Goal: Task Accomplishment & Management: Complete application form

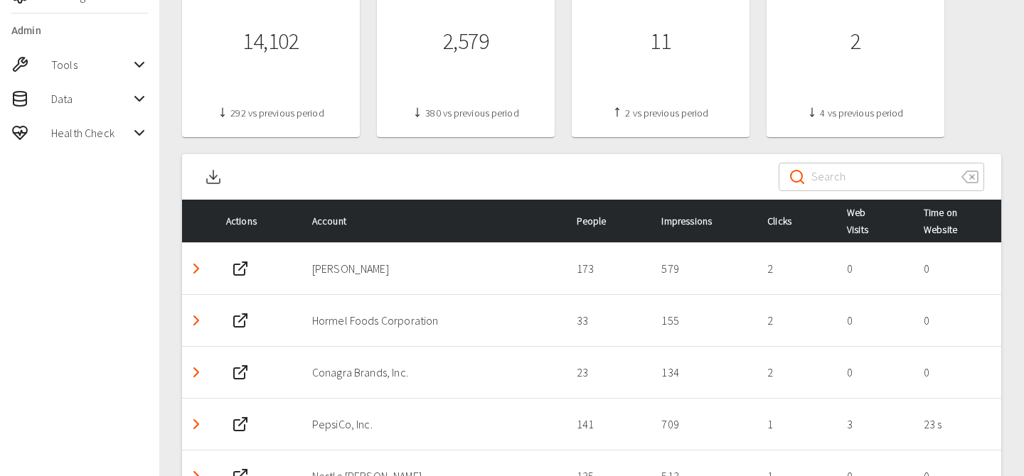
scroll to position [516, 0]
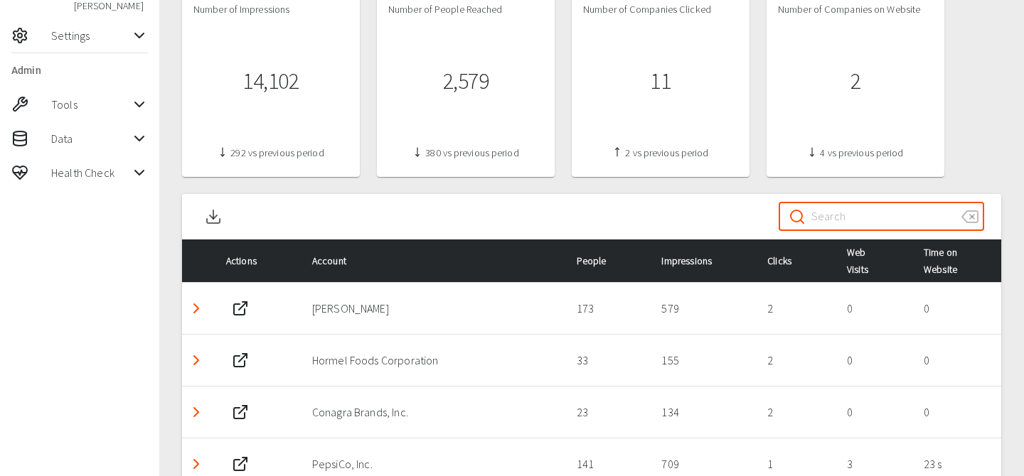
click at [902, 211] on input "Search" at bounding box center [880, 217] width 139 height 40
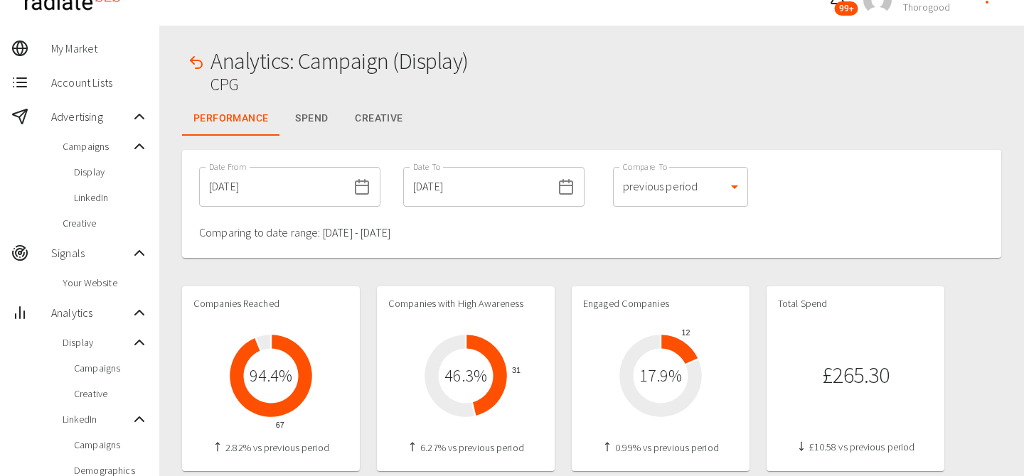
scroll to position [0, 0]
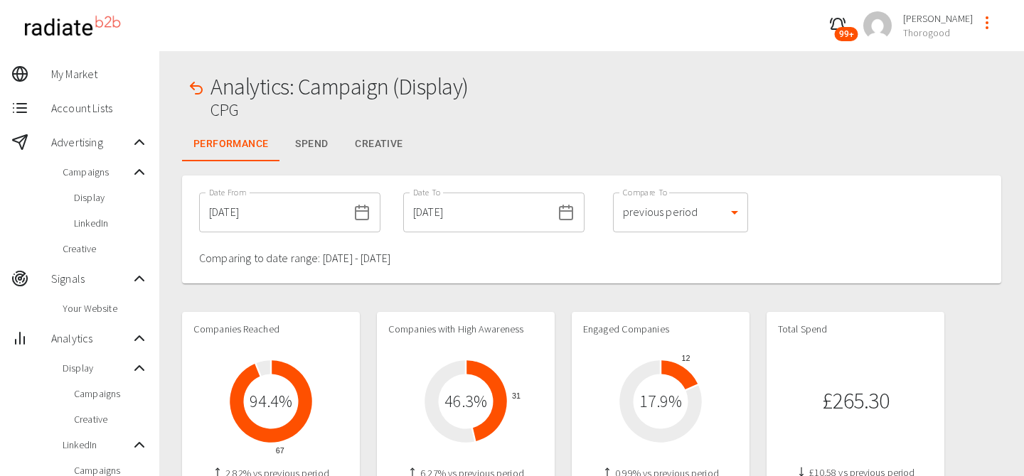
type input "thoro"
click at [103, 197] on span "Display" at bounding box center [111, 198] width 74 height 14
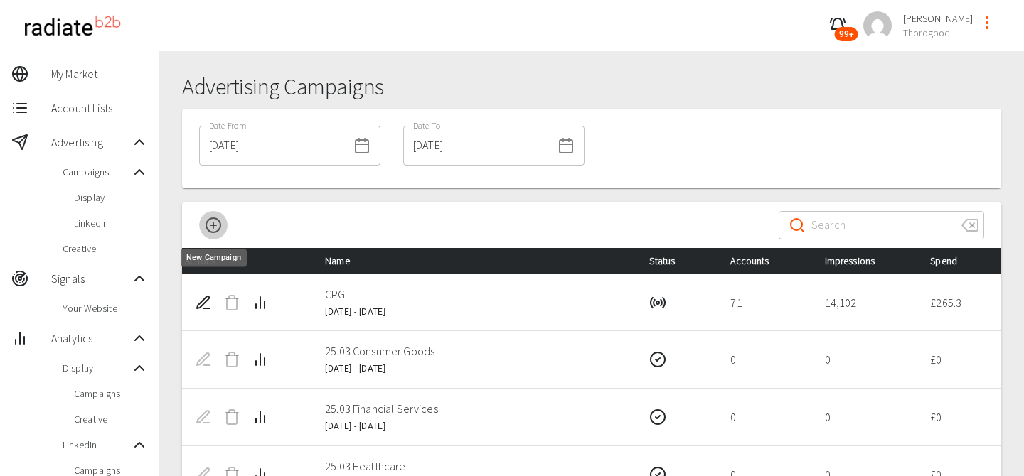
click at [218, 223] on icon "New Campaign" at bounding box center [213, 225] width 17 height 17
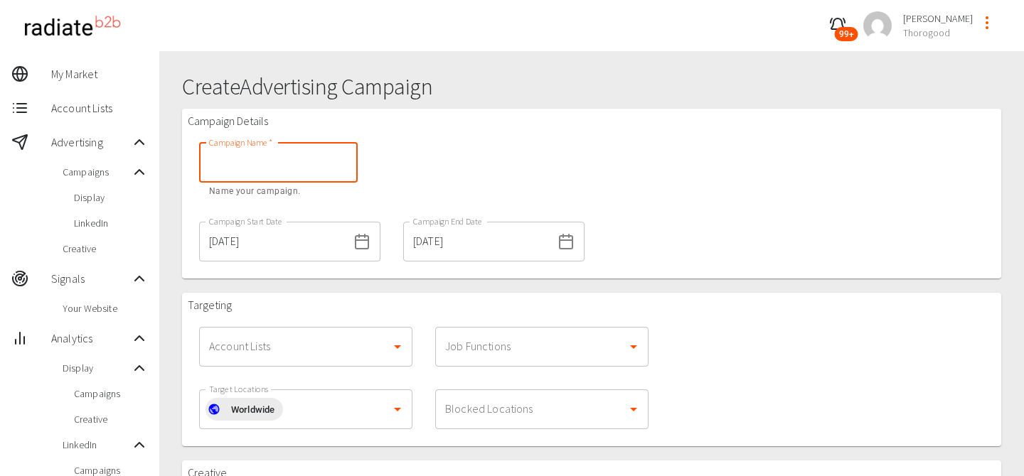
click at [275, 168] on input "Campaign Name   *" at bounding box center [278, 163] width 159 height 40
type input "Thorogood"
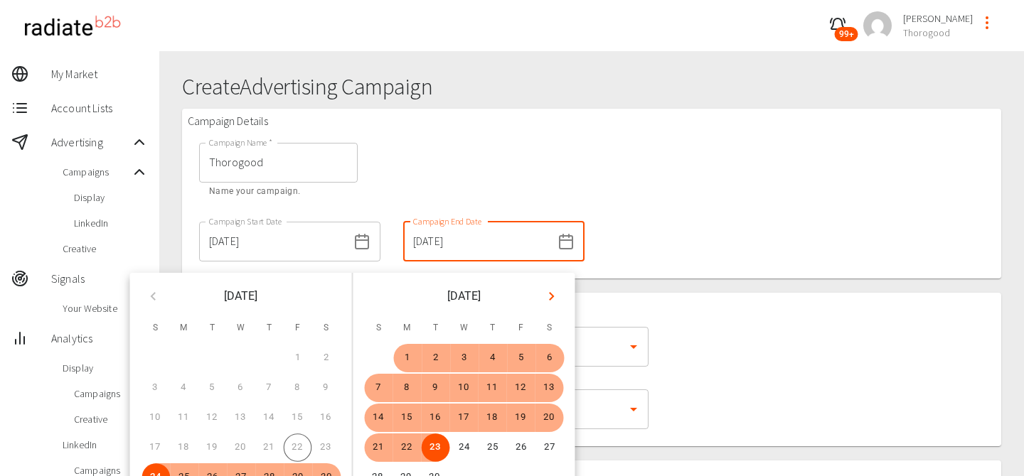
click at [403, 246] on input "23/09/2025" at bounding box center [477, 242] width 149 height 40
click at [555, 298] on icon "Next month" at bounding box center [551, 296] width 17 height 17
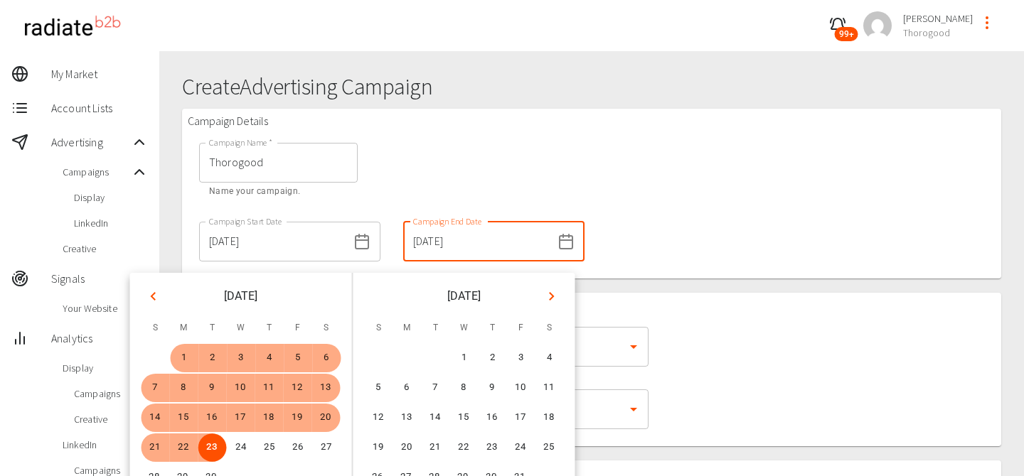
click at [555, 298] on icon "Next month" at bounding box center [551, 296] width 17 height 17
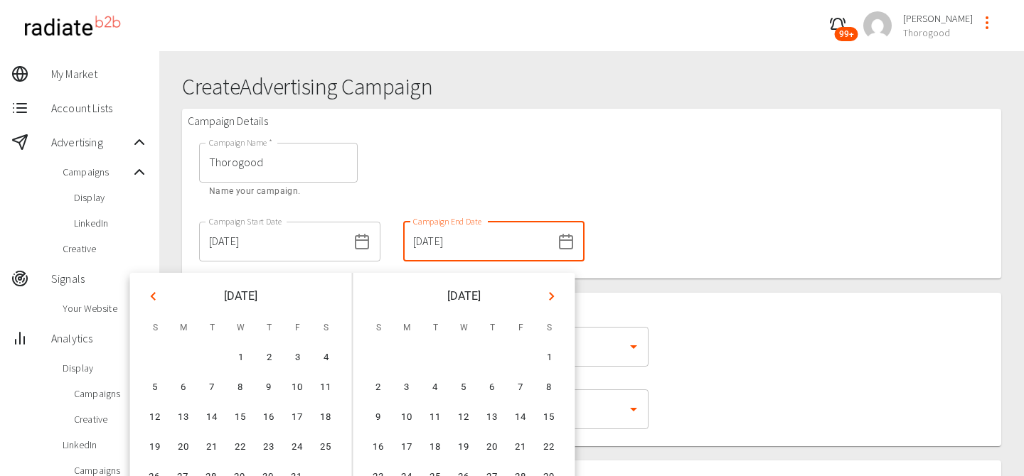
click at [555, 298] on icon "Next month" at bounding box center [551, 296] width 17 height 17
click at [550, 448] on button "28" at bounding box center [549, 448] width 28 height 28
type input "28/02/2026"
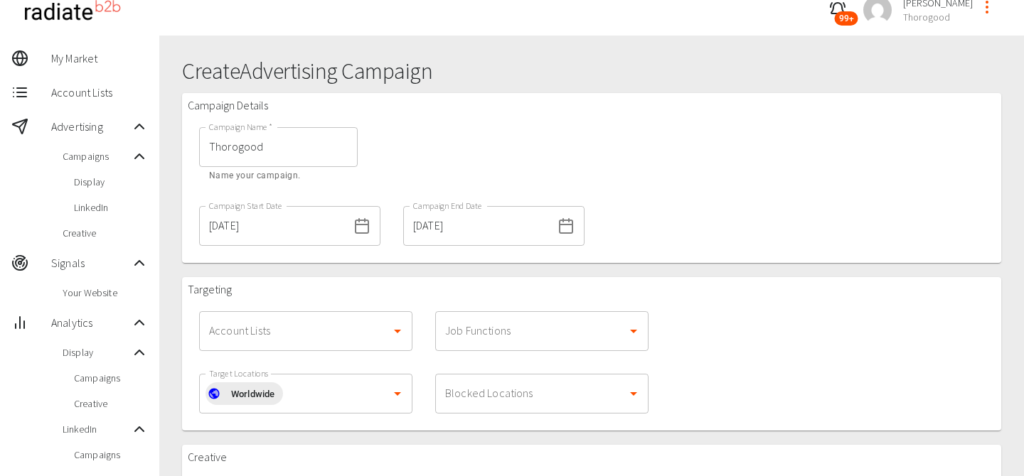
click at [620, 177] on div "Campaign Details Campaign Name   * Thorogood Campaign Name   * Name your campai…" at bounding box center [591, 178] width 819 height 170
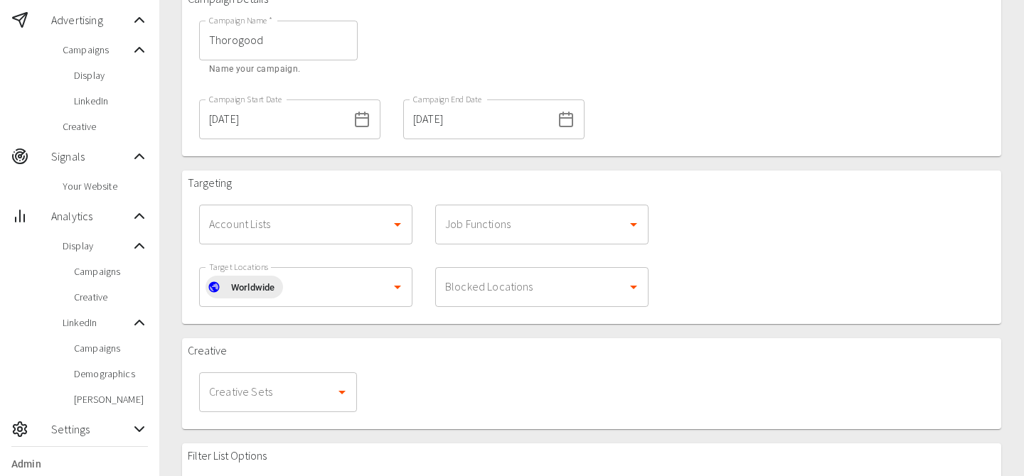
scroll to position [128, 0]
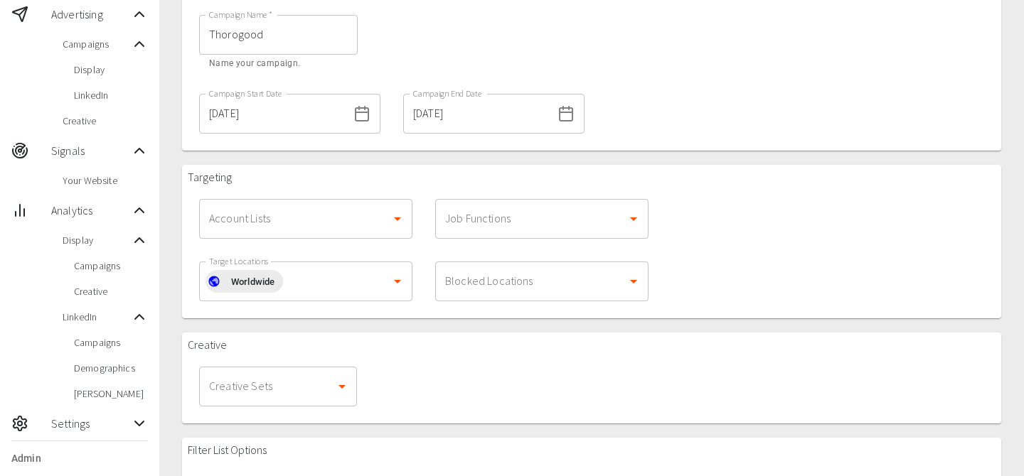
click at [357, 230] on input "Account Lists" at bounding box center [294, 218] width 179 height 27
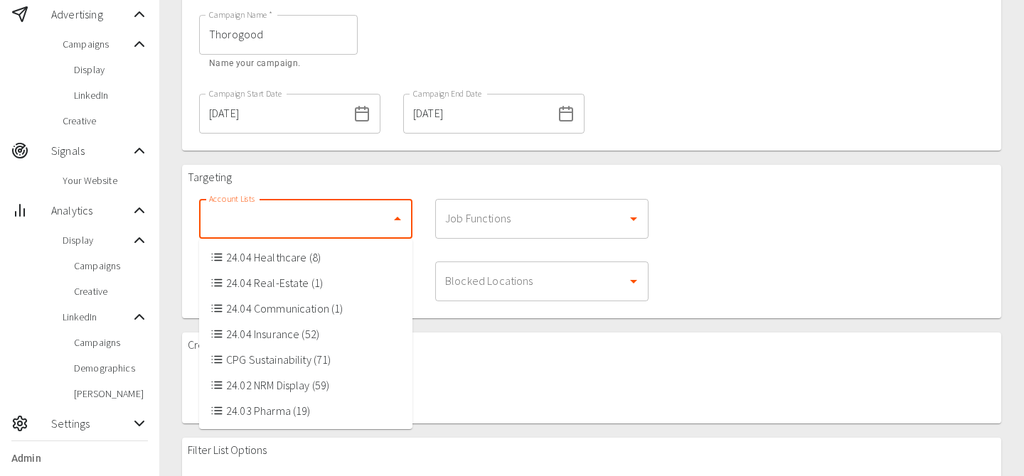
click at [353, 223] on input "Account Lists" at bounding box center [294, 218] width 179 height 27
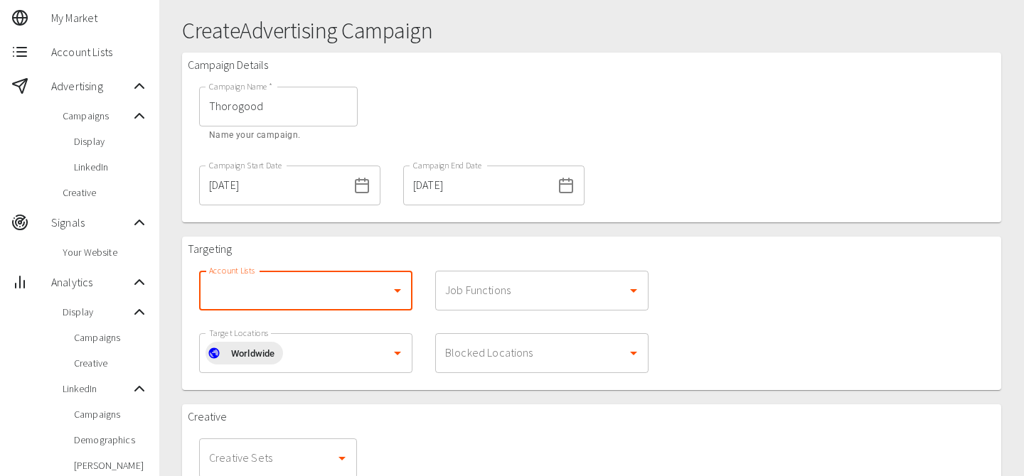
scroll to position [0, 0]
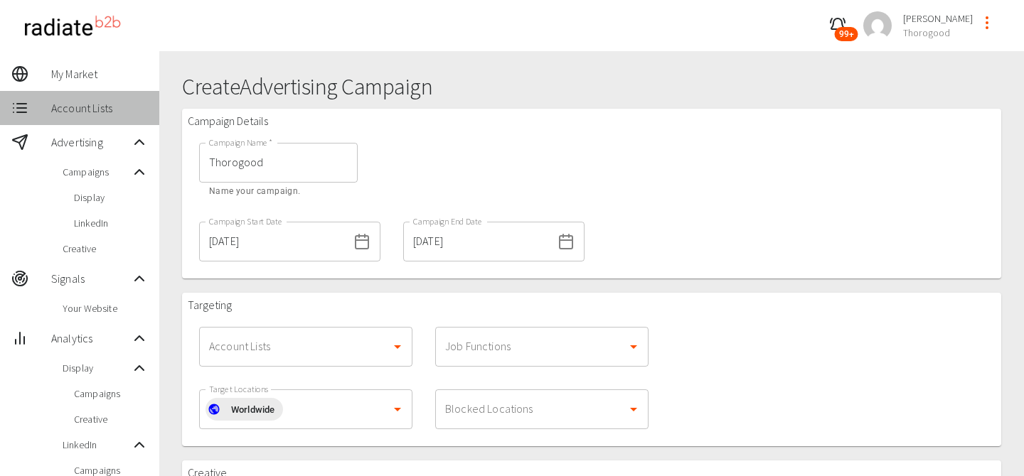
click at [92, 110] on span "Account Lists" at bounding box center [99, 108] width 97 height 17
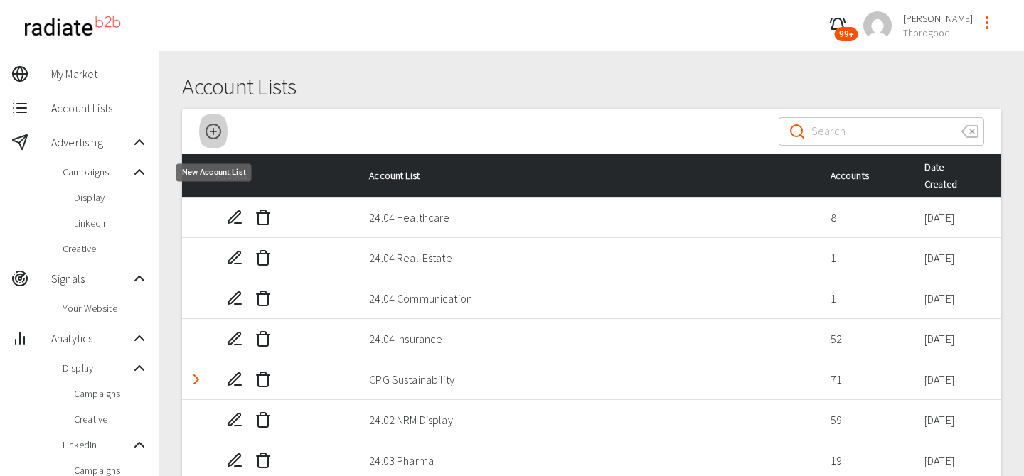
click at [208, 130] on icon "New Account List" at bounding box center [213, 131] width 17 height 17
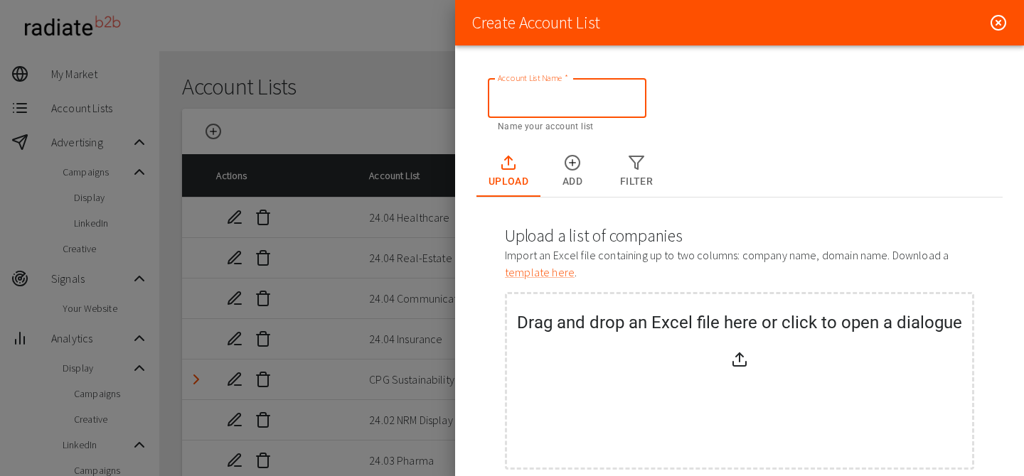
click at [538, 100] on input "Account List Name   *" at bounding box center [567, 98] width 159 height 40
type input "Thorogood"
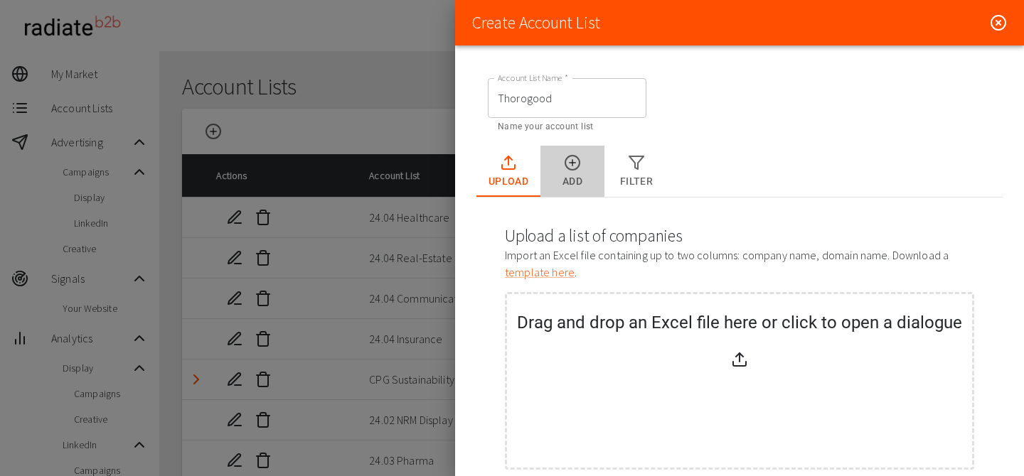
click at [578, 179] on button "Add" at bounding box center [572, 171] width 64 height 51
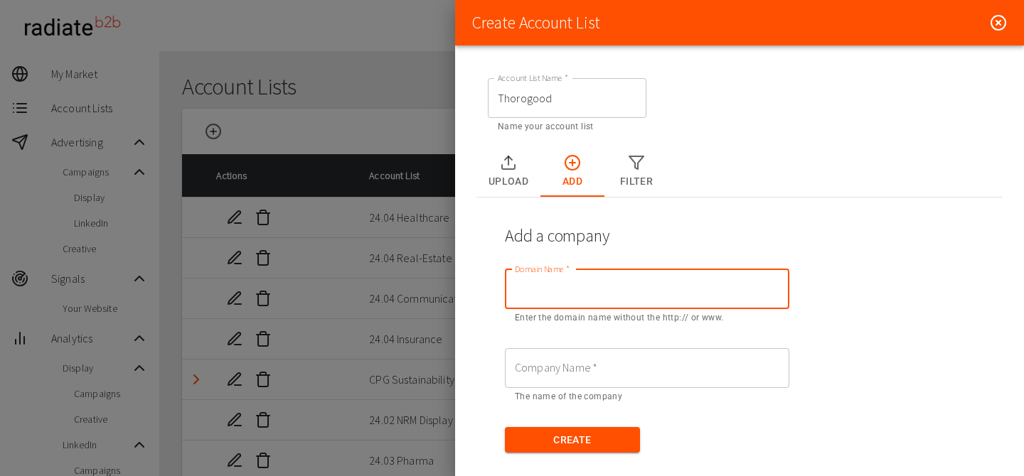
click at [580, 302] on input "Domain Name   *" at bounding box center [647, 289] width 284 height 40
type input "thorogood.com"
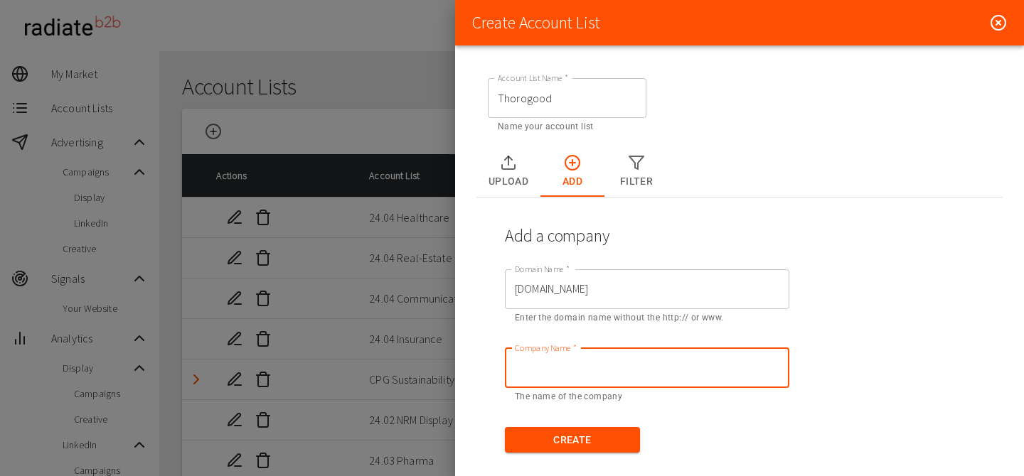
click at [612, 358] on input "Company Name   *" at bounding box center [647, 368] width 284 height 40
type input "Thorogood"
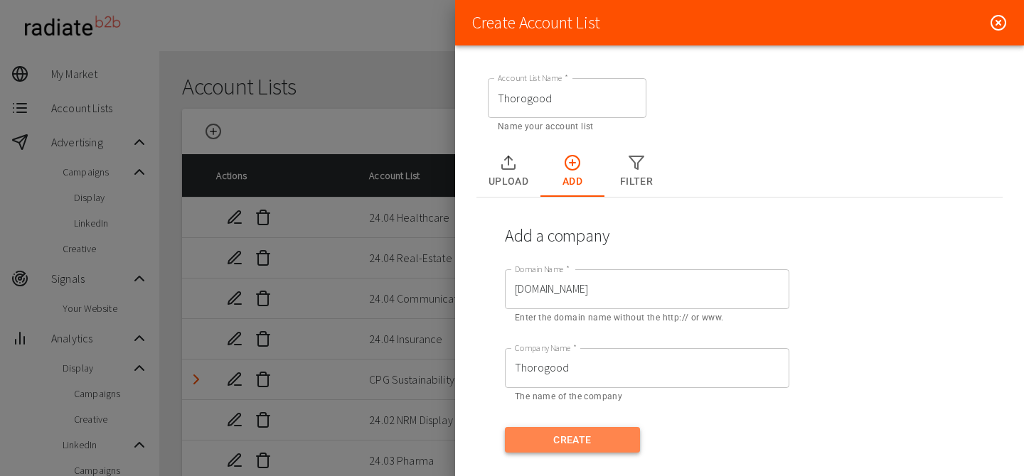
click at [563, 446] on button "Create" at bounding box center [572, 440] width 135 height 26
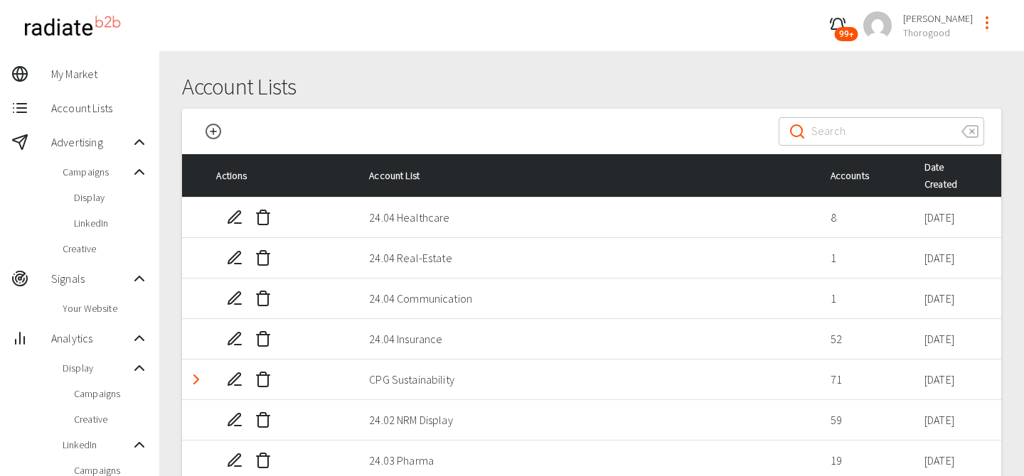
scroll to position [235, 0]
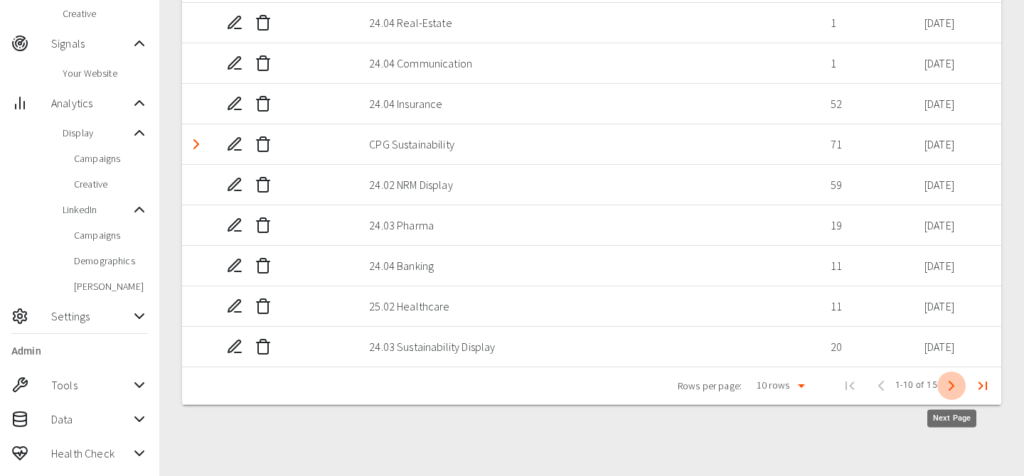
click at [950, 380] on icon "Next Page" at bounding box center [951, 386] width 17 height 17
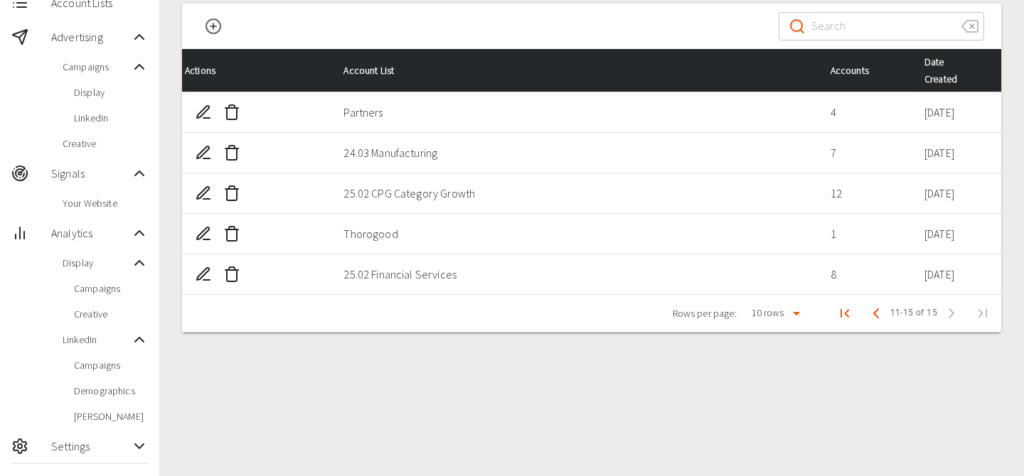
scroll to position [15, 0]
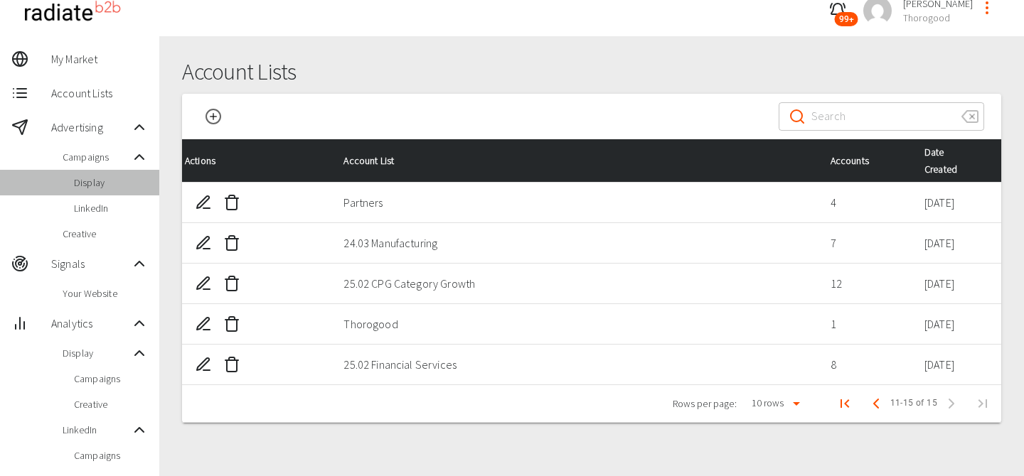
click at [119, 179] on span "Display" at bounding box center [111, 183] width 74 height 14
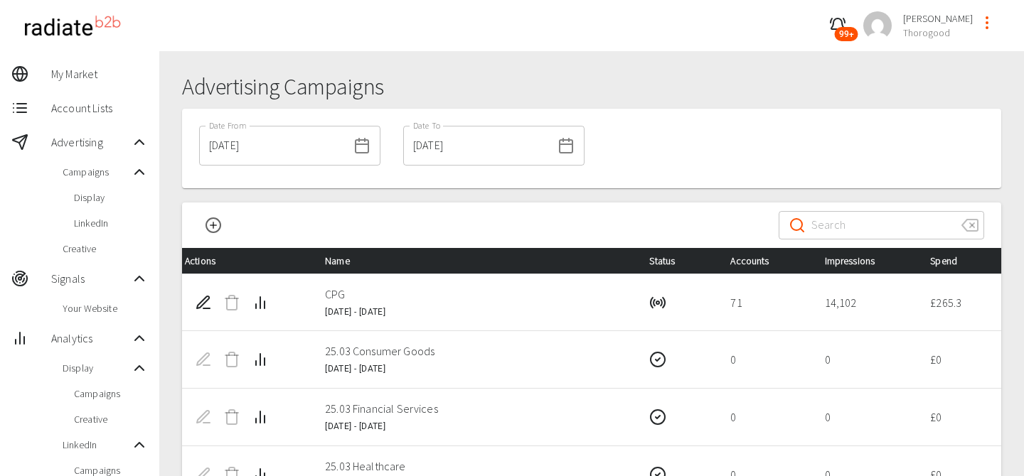
click at [218, 218] on icon "New Campaign" at bounding box center [213, 225] width 17 height 17
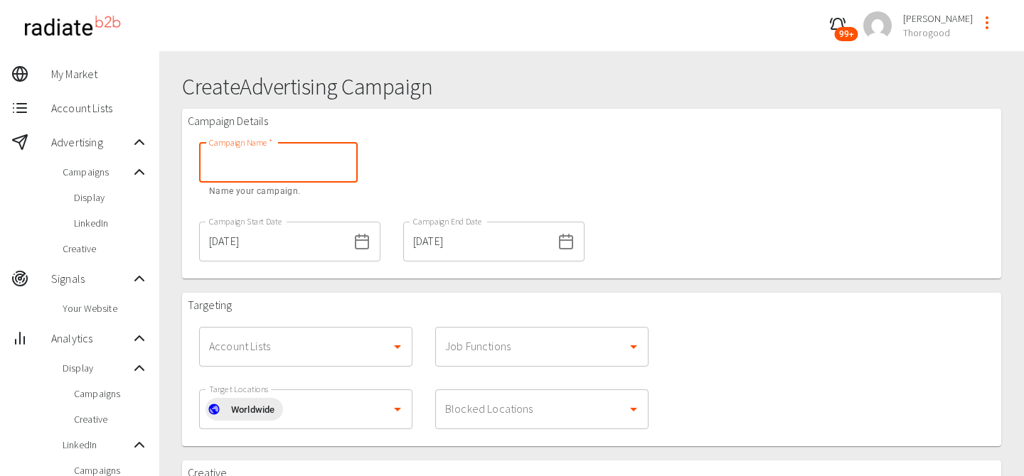
click at [281, 161] on input "Campaign Name   *" at bounding box center [278, 163] width 159 height 40
type input "Thorogood"
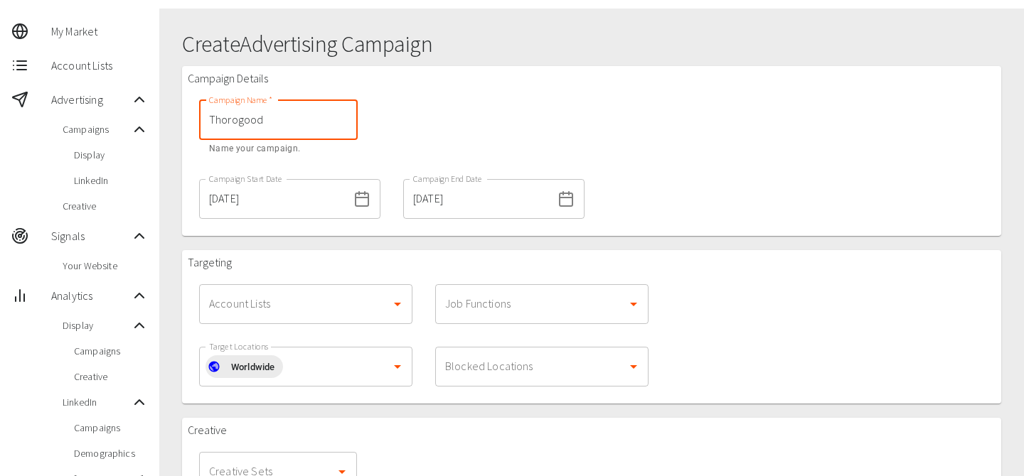
scroll to position [68, 0]
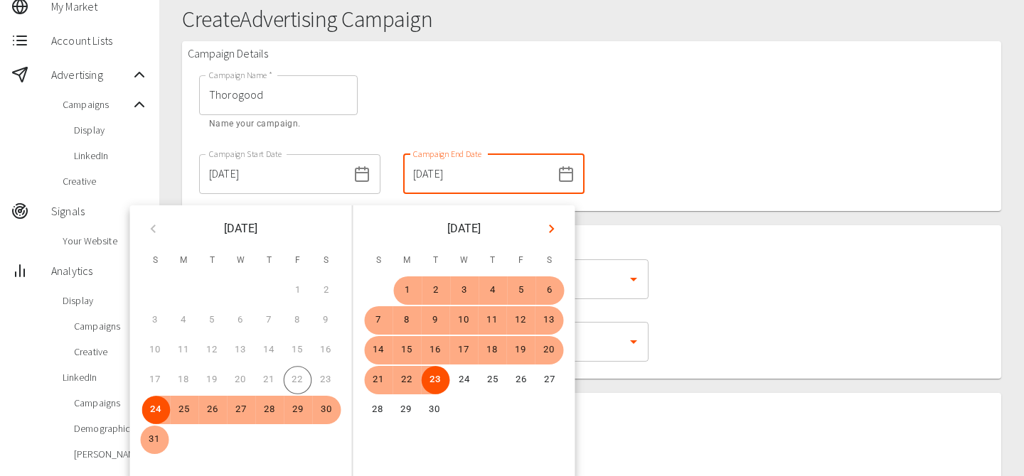
click at [417, 193] on input "23/09/2025" at bounding box center [477, 174] width 149 height 40
click at [545, 226] on icon "Next month" at bounding box center [551, 228] width 17 height 17
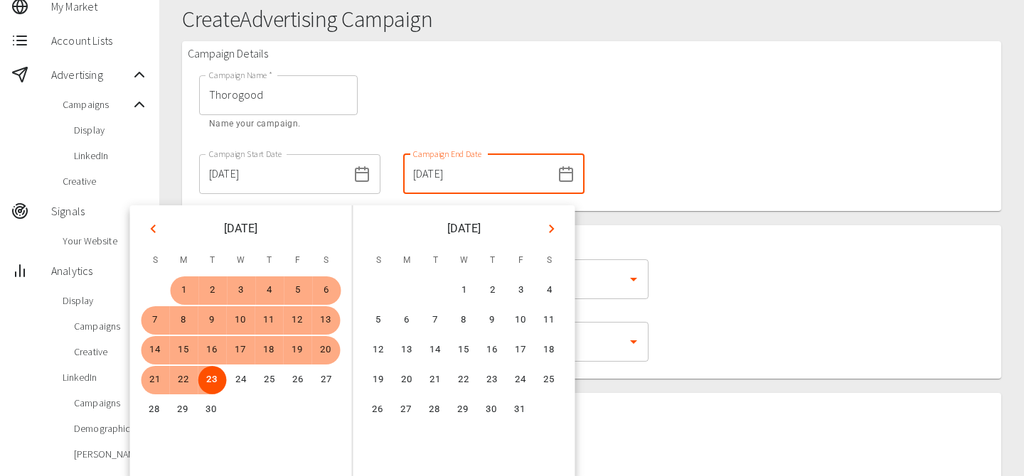
click at [545, 226] on icon "Next month" at bounding box center [551, 228] width 17 height 17
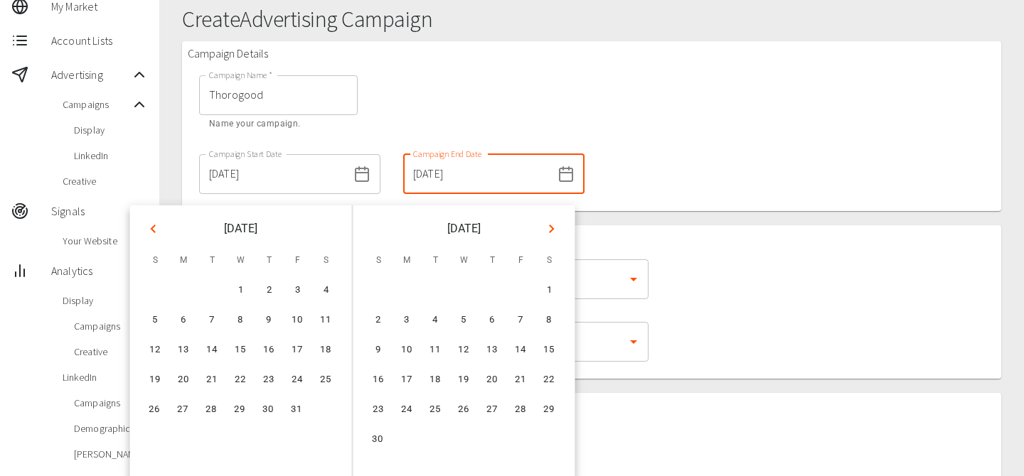
click at [545, 226] on icon "Next month" at bounding box center [551, 228] width 17 height 17
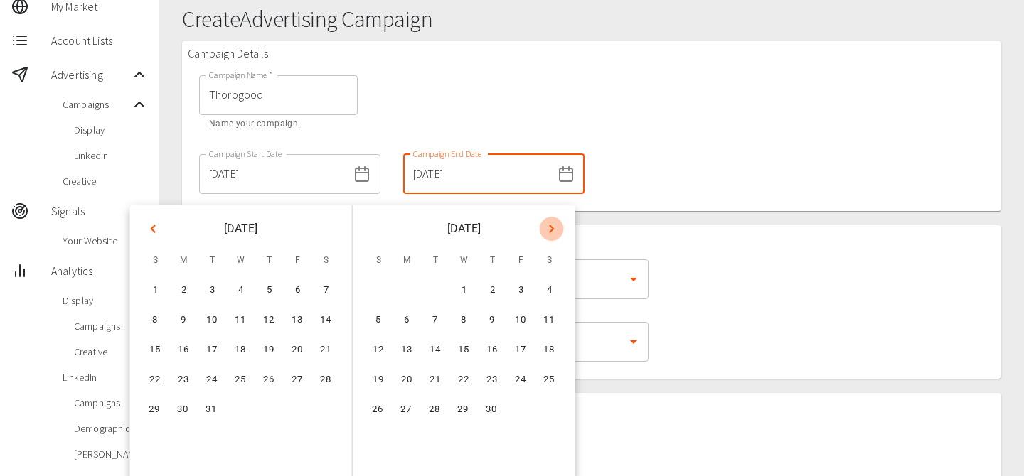
click at [545, 226] on icon "Next month" at bounding box center [551, 228] width 17 height 17
click at [156, 223] on icon "Previous month" at bounding box center [153, 228] width 17 height 17
click at [439, 410] on button "30" at bounding box center [435, 410] width 28 height 28
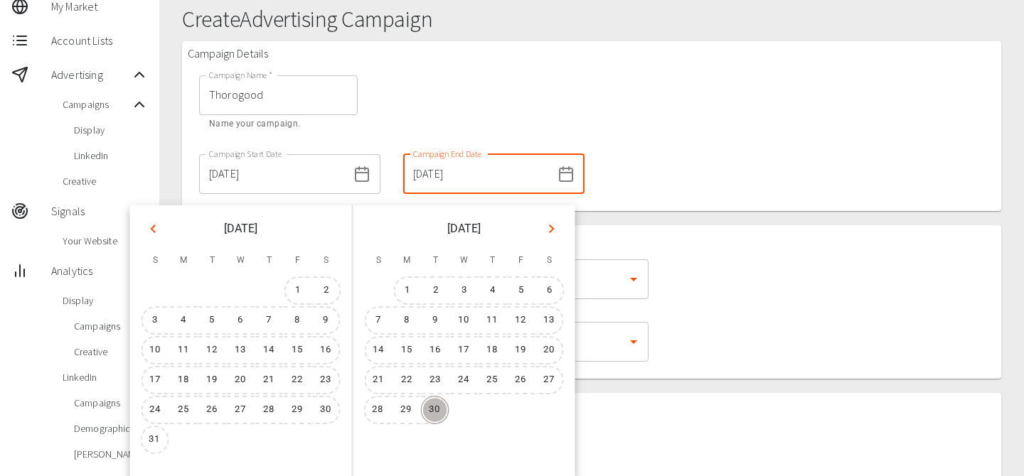
type input "30/06/2026"
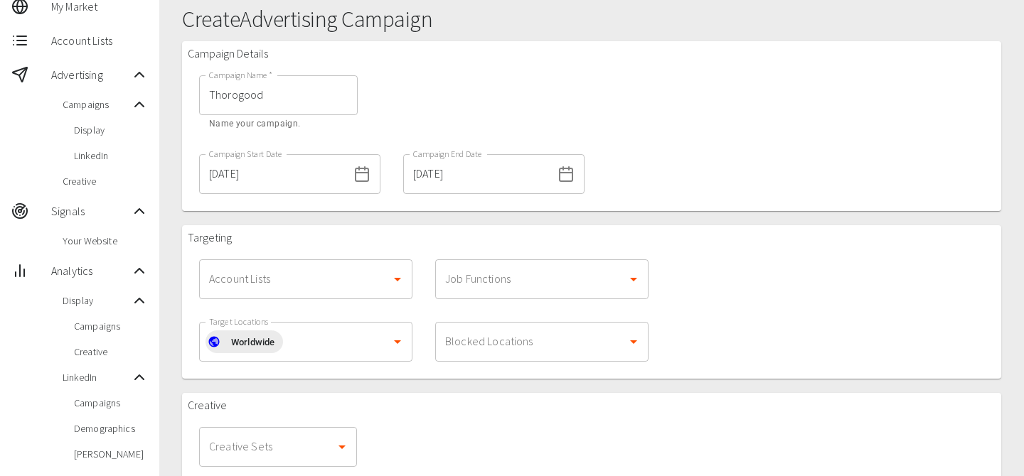
click at [664, 166] on div "Campaign Details Campaign Name   * Thorogood Campaign Name   * Name your campai…" at bounding box center [591, 126] width 819 height 170
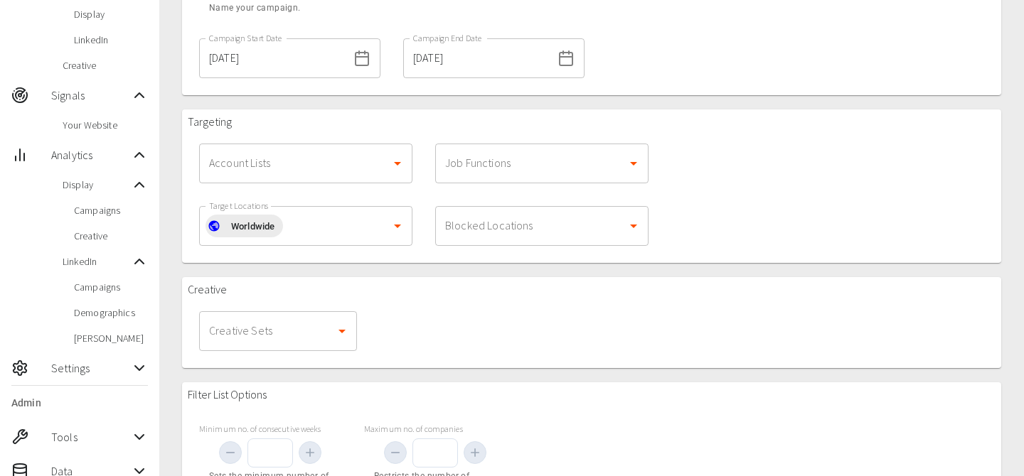
scroll to position [188, 0]
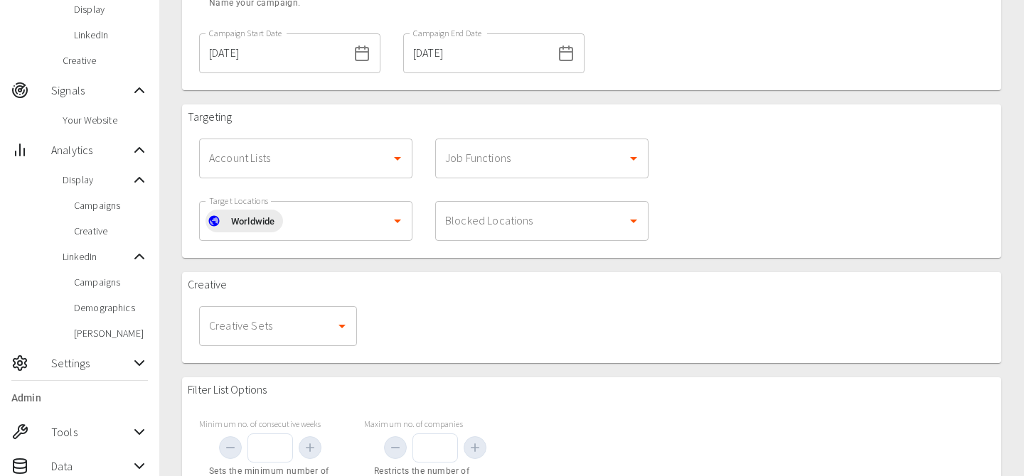
click at [327, 157] on input "Account Lists" at bounding box center [294, 158] width 179 height 27
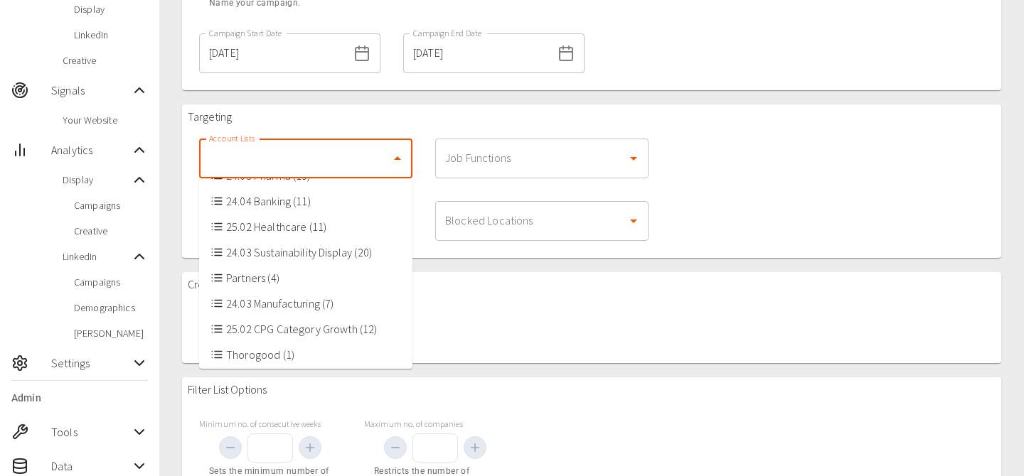
scroll to position [205, 0]
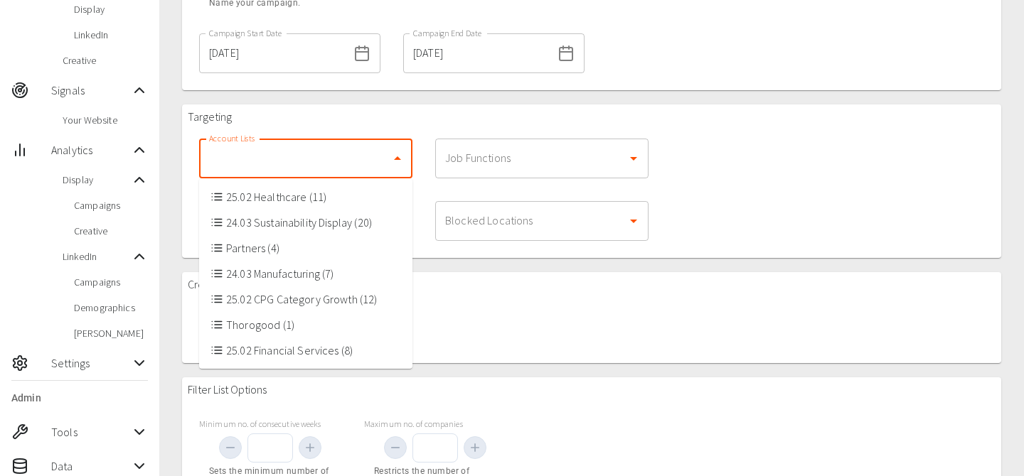
click at [295, 326] on li "Thorogood (1)" at bounding box center [305, 325] width 213 height 26
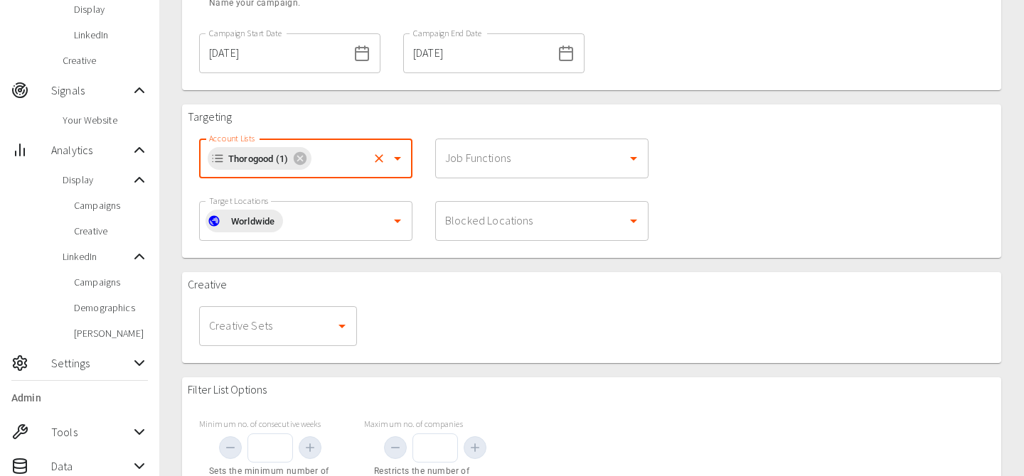
click at [495, 155] on input "Job Functions" at bounding box center [531, 158] width 179 height 27
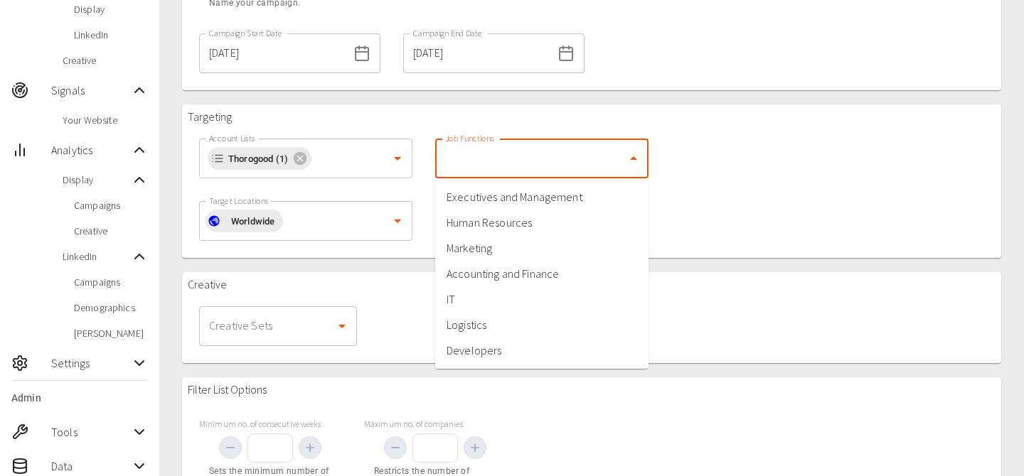
click at [504, 193] on li "Executives and Management" at bounding box center [541, 197] width 213 height 26
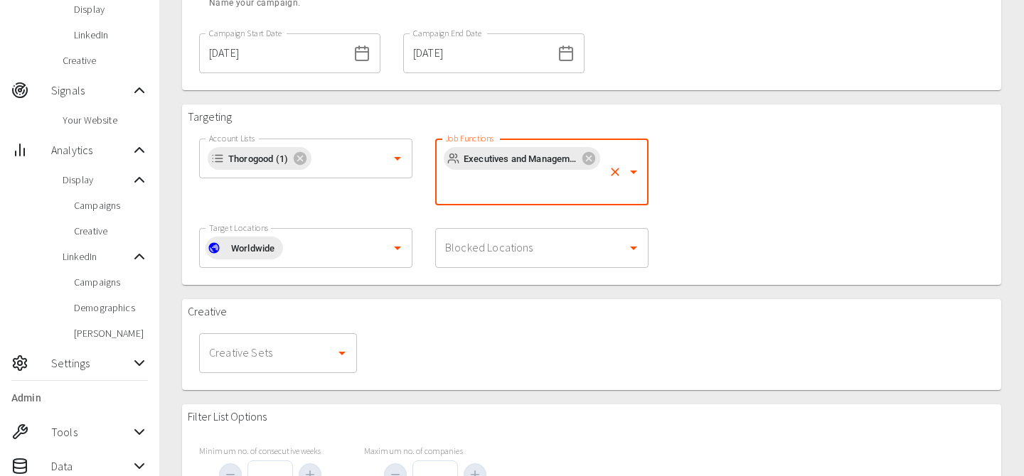
click at [516, 187] on input "Job Functions" at bounding box center [522, 185] width 161 height 27
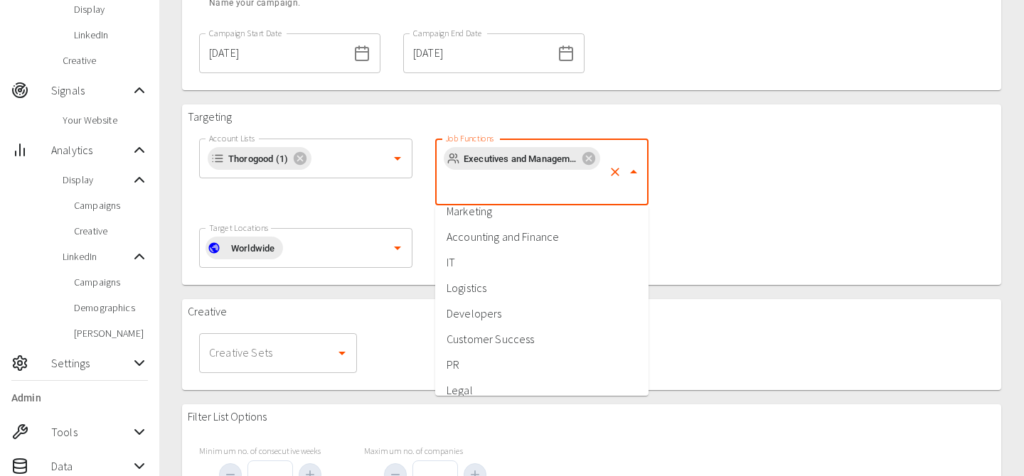
scroll to position [39, 0]
click at [483, 267] on li "IT" at bounding box center [541, 262] width 213 height 26
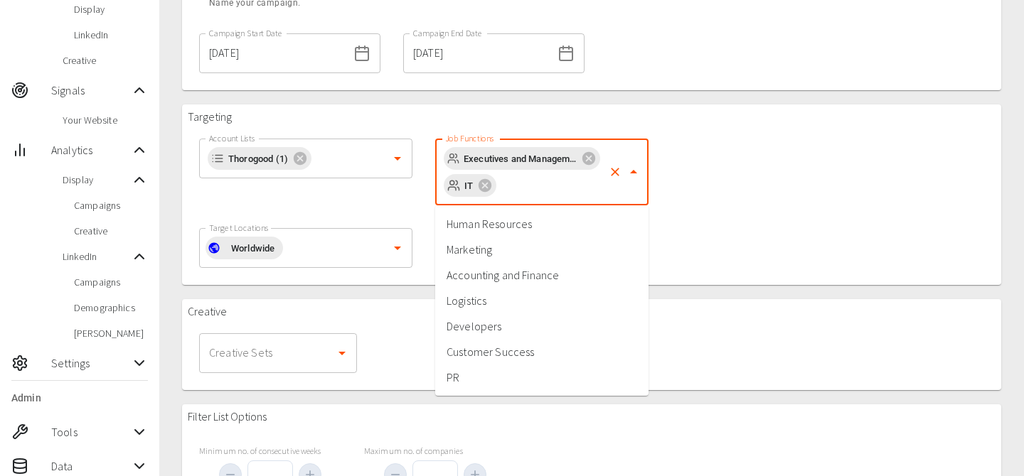
click at [506, 192] on input "Job Functions" at bounding box center [550, 185] width 104 height 27
click at [501, 247] on li "Marketing" at bounding box center [541, 250] width 213 height 26
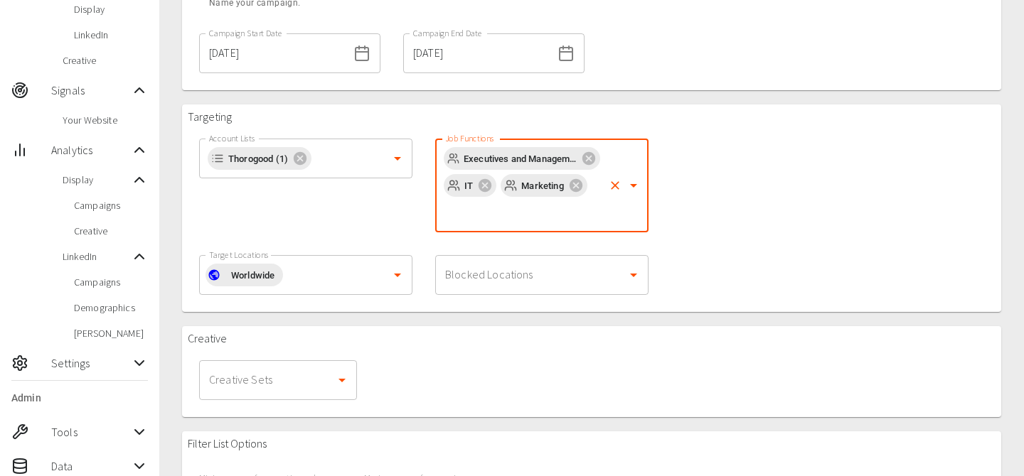
click at [532, 216] on input "Job Functions" at bounding box center [522, 212] width 161 height 27
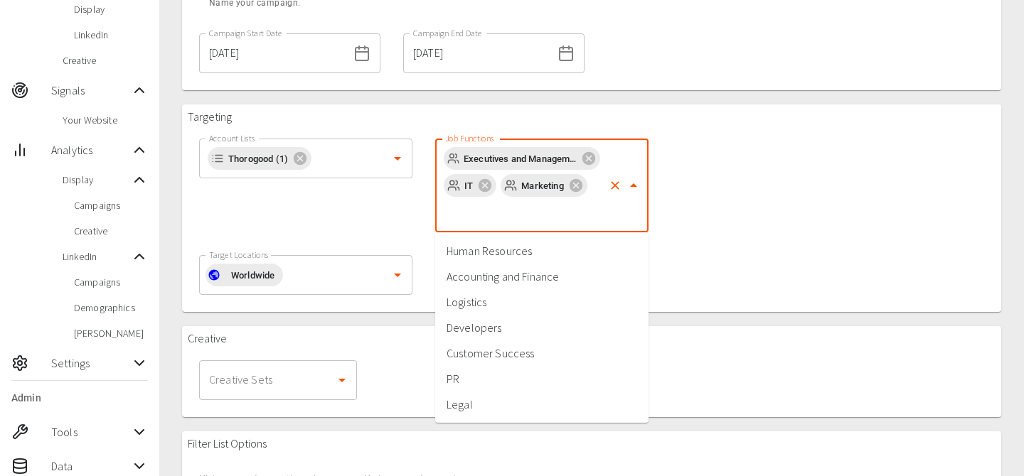
scroll to position [43, 0]
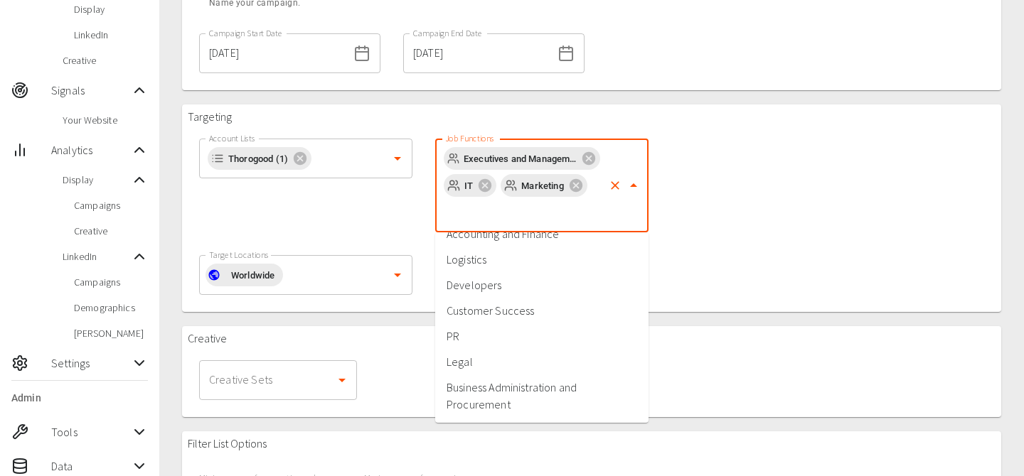
click at [509, 395] on li "Business Administration and Procurement" at bounding box center [541, 396] width 213 height 43
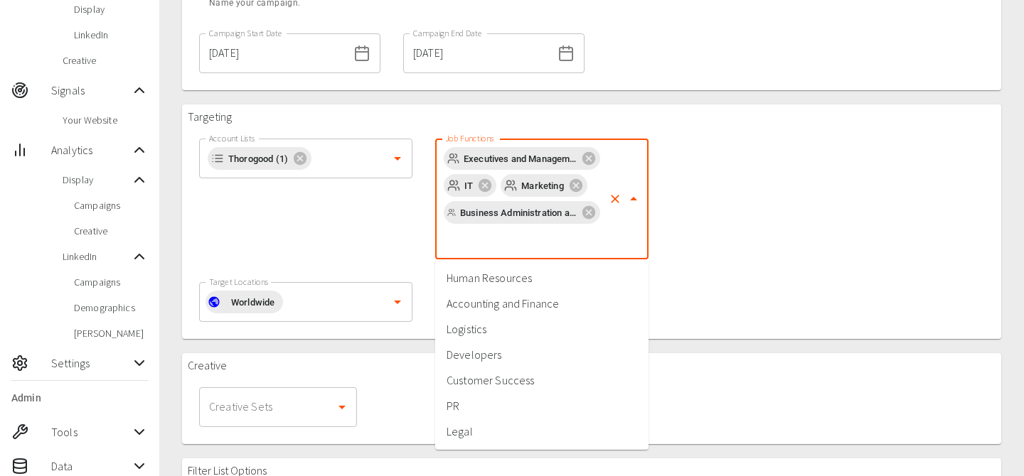
click at [511, 245] on input "Job Functions" at bounding box center [522, 239] width 161 height 27
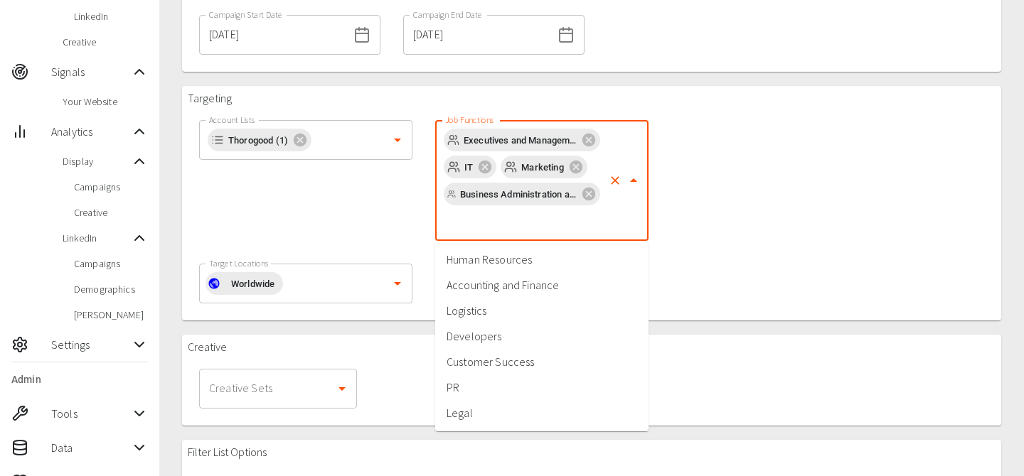
scroll to position [205, 0]
click at [493, 368] on li "Customer Success" at bounding box center [541, 364] width 213 height 26
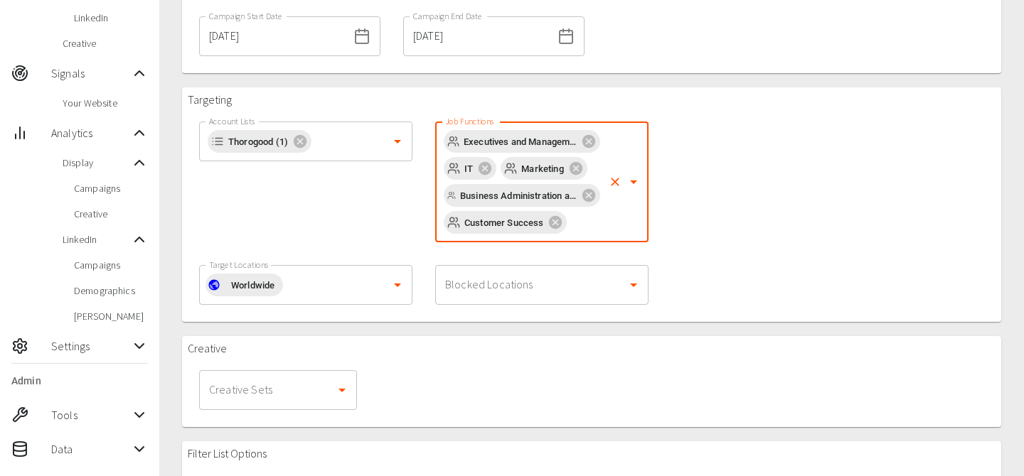
click at [402, 329] on div at bounding box center [591, 329] width 819 height 14
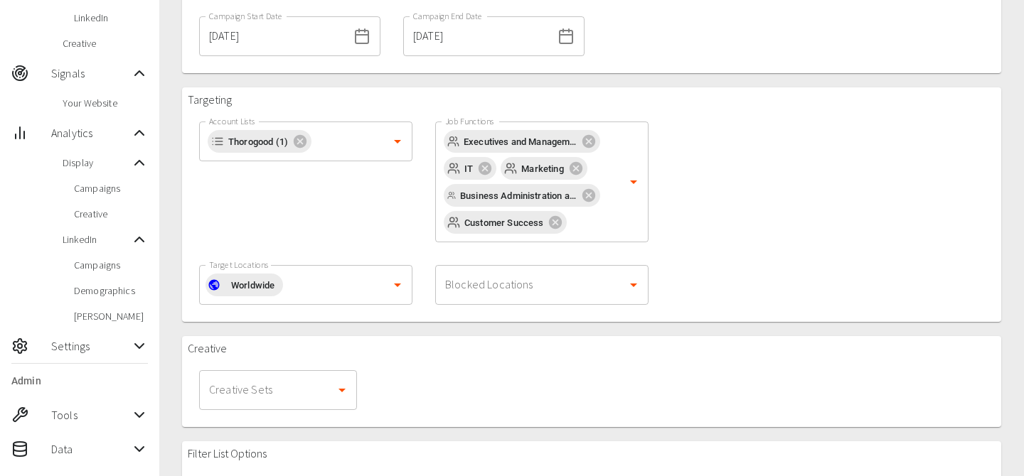
click at [349, 290] on input "Target Locations" at bounding box center [334, 285] width 102 height 27
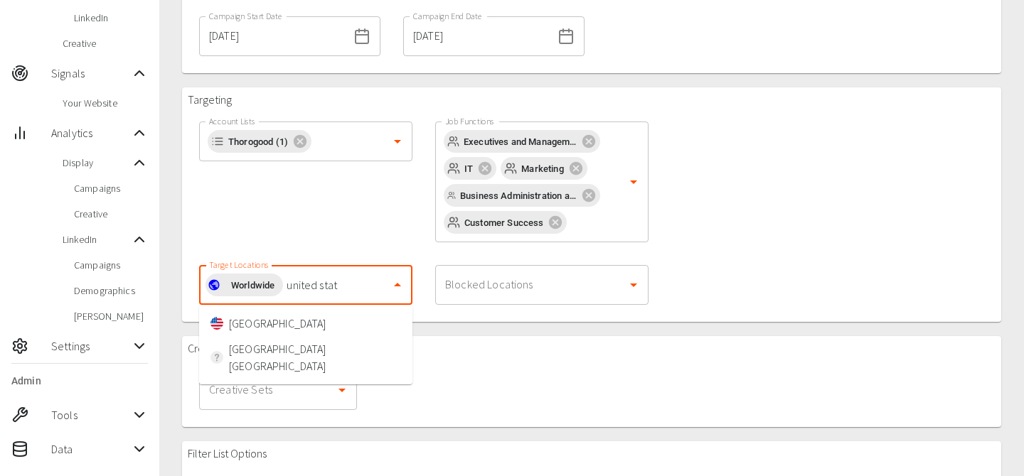
type input "united stat"
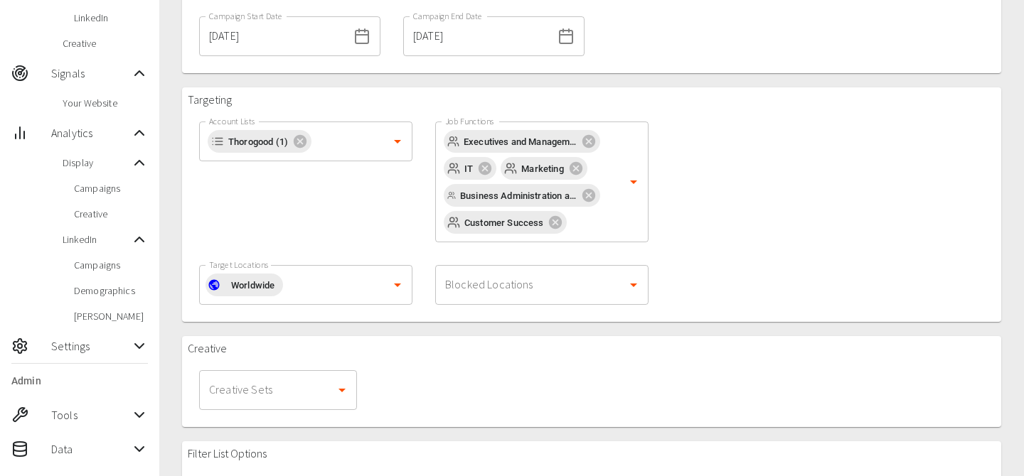
click at [297, 96] on div "Targeting" at bounding box center [424, 101] width 472 height 17
click at [311, 304] on div "Worldwide Target Locations" at bounding box center [305, 285] width 213 height 40
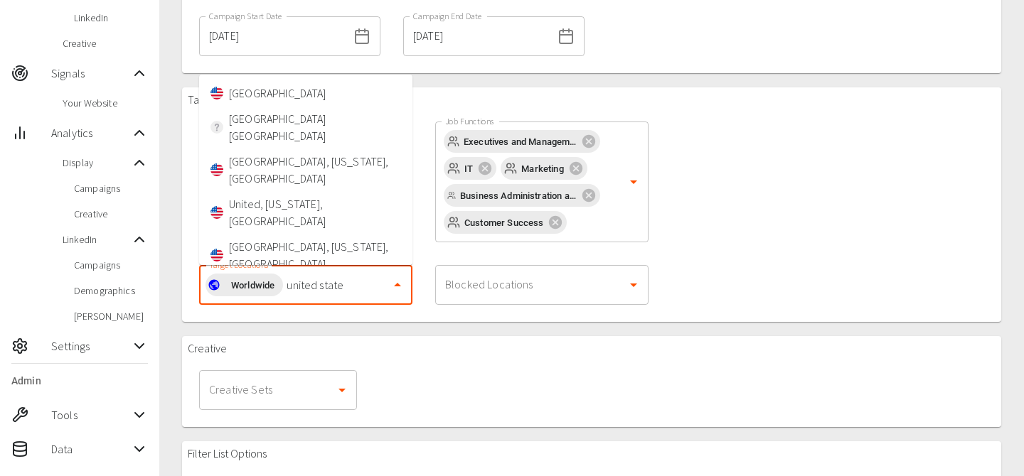
type input "united states"
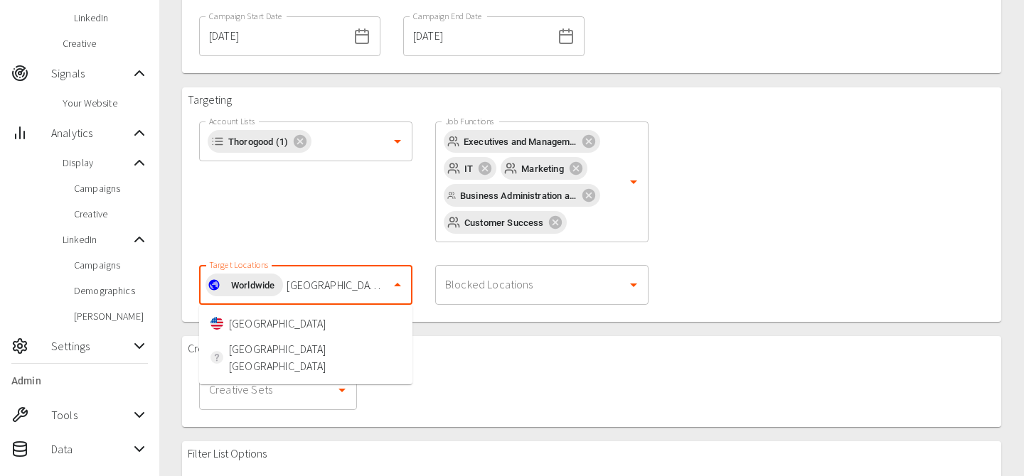
click at [292, 97] on body "99+ Riaz Kanani Thorogood My Market Account Lists Advertising Campaigns Display…" at bounding box center [512, 317] width 1024 height 1044
click at [302, 322] on li "United States of America" at bounding box center [305, 324] width 213 height 26
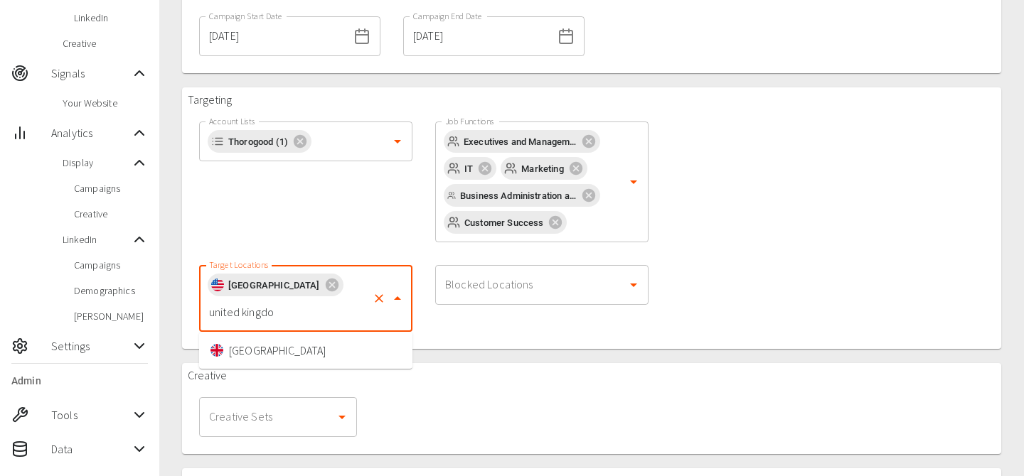
type input "united kingdom"
click at [325, 346] on li "United Kingdom" at bounding box center [305, 351] width 213 height 26
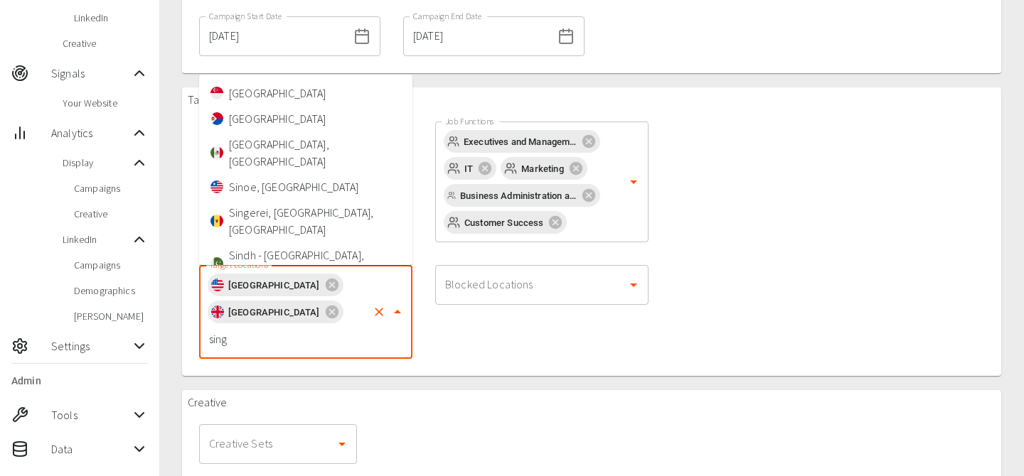
type input "singa"
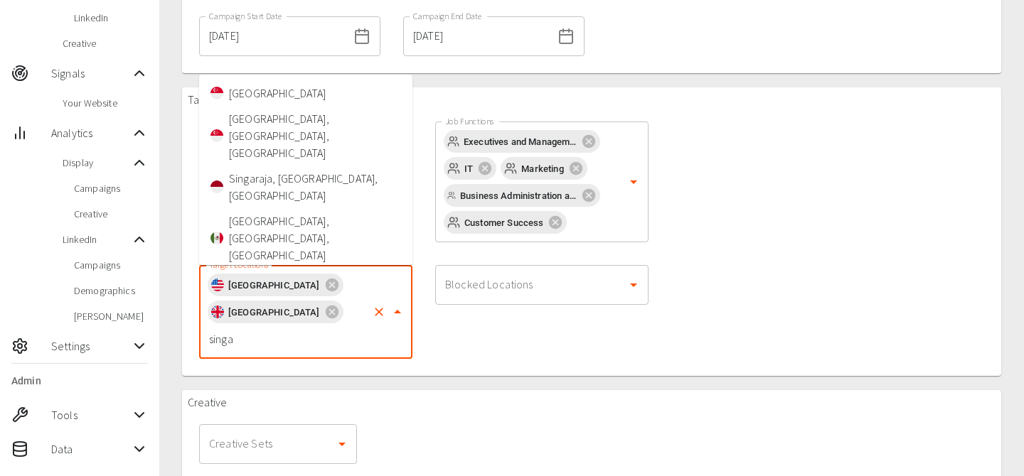
click at [284, 92] on li "Singapore" at bounding box center [305, 93] width 213 height 26
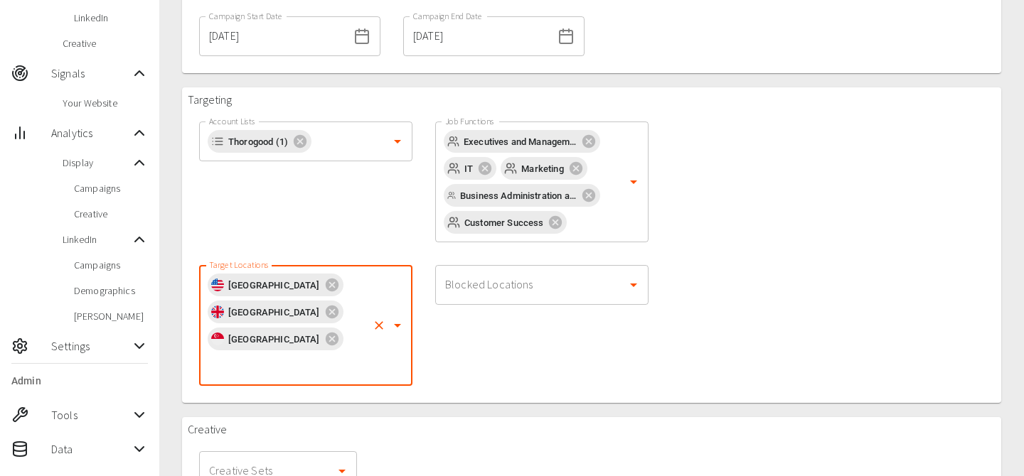
click at [504, 342] on div "Blocked Locations Blocked Locations" at bounding box center [542, 326] width 236 height 144
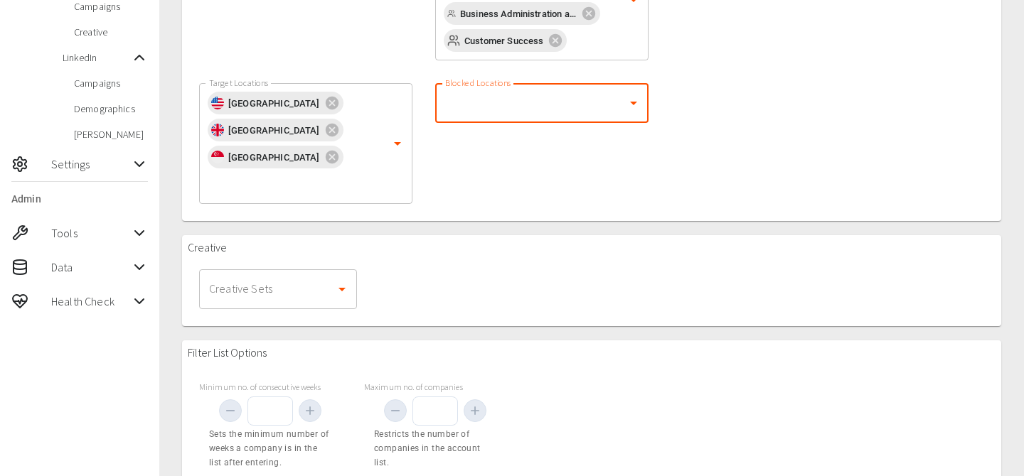
scroll to position [422, 0]
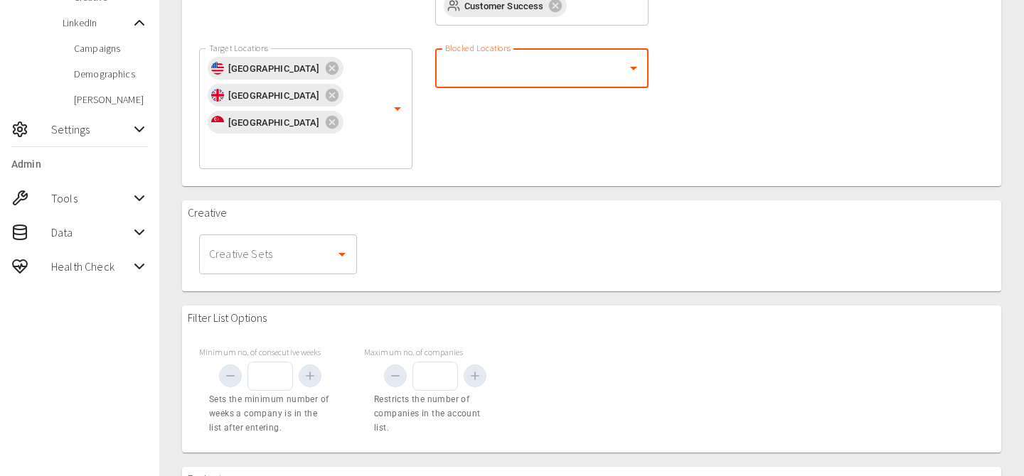
click at [311, 241] on input "Creative Sets" at bounding box center [267, 254] width 124 height 27
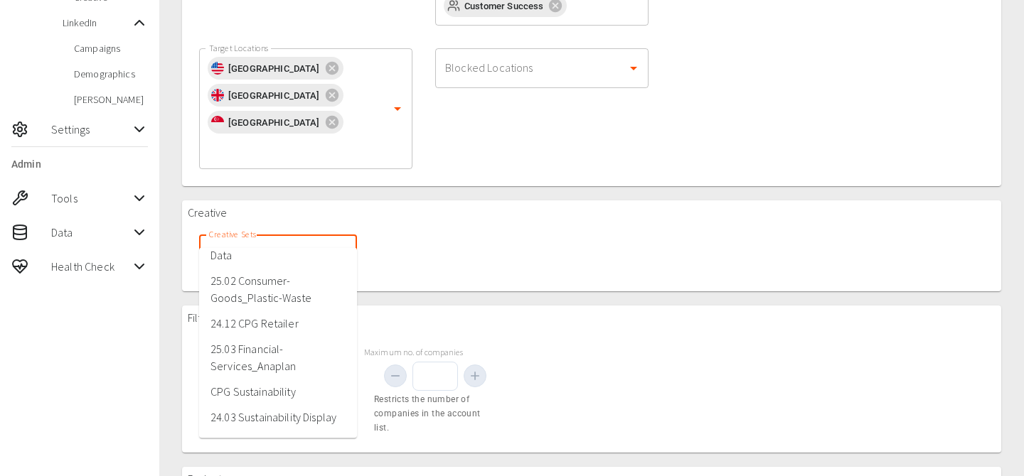
scroll to position [74, 0]
click at [284, 319] on li "24.12 CPG Retailer" at bounding box center [278, 321] width 158 height 26
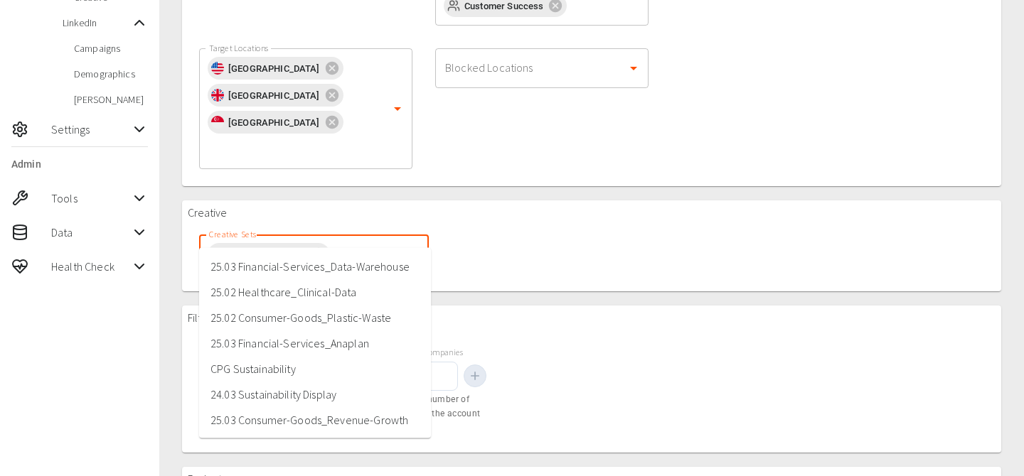
click at [341, 241] on input "Creative Sets" at bounding box center [357, 254] width 50 height 27
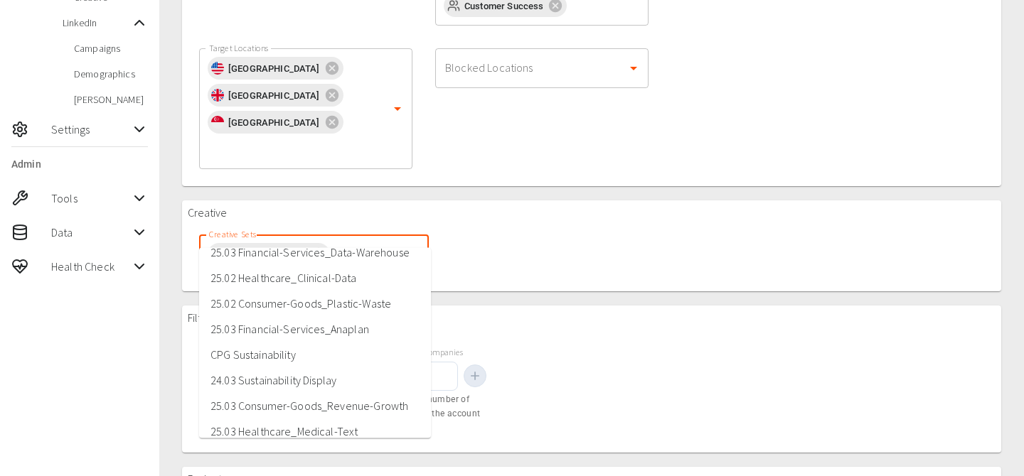
scroll to position [9, 0]
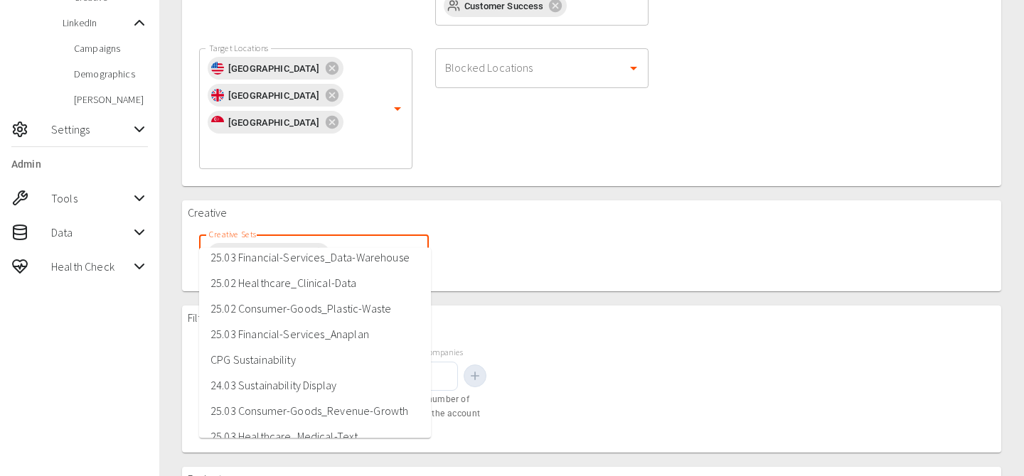
click at [294, 357] on li "CPG Sustainability" at bounding box center [315, 360] width 232 height 26
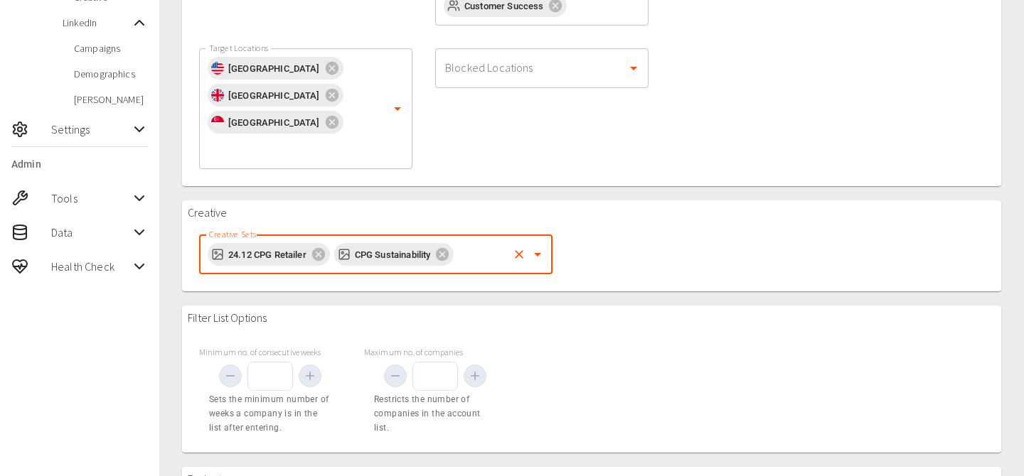
click at [558, 333] on div "Filter List Options Minimum no. of consecutive weeks Sets the minimum number of…" at bounding box center [591, 379] width 819 height 146
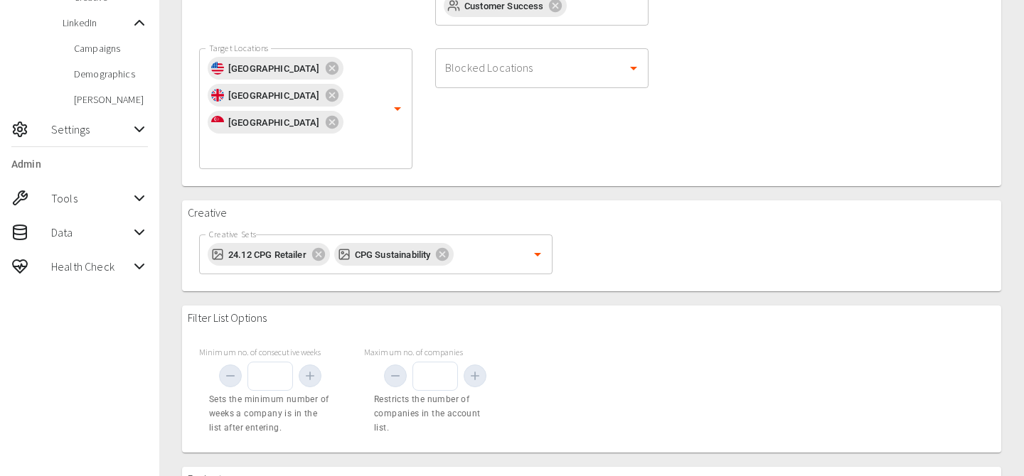
scroll to position [621, 0]
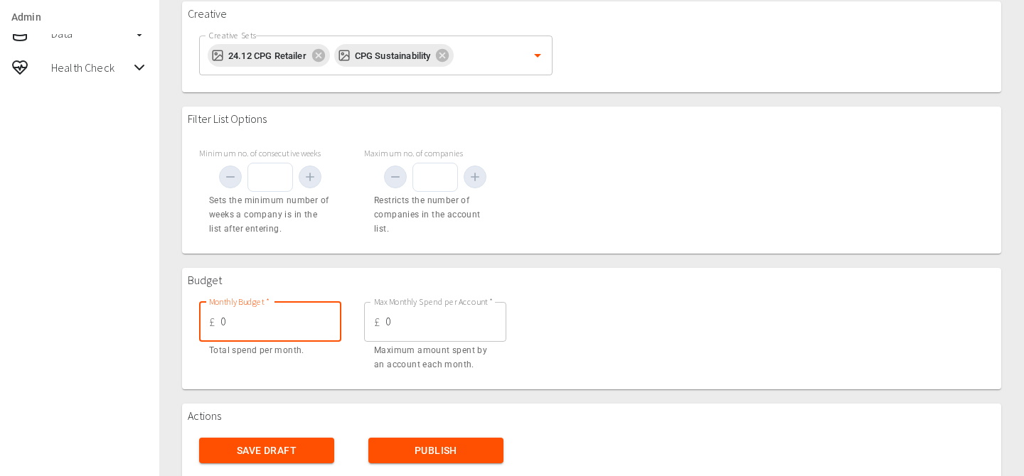
click at [311, 303] on input "0" at bounding box center [280, 322] width 121 height 40
type input "1000"
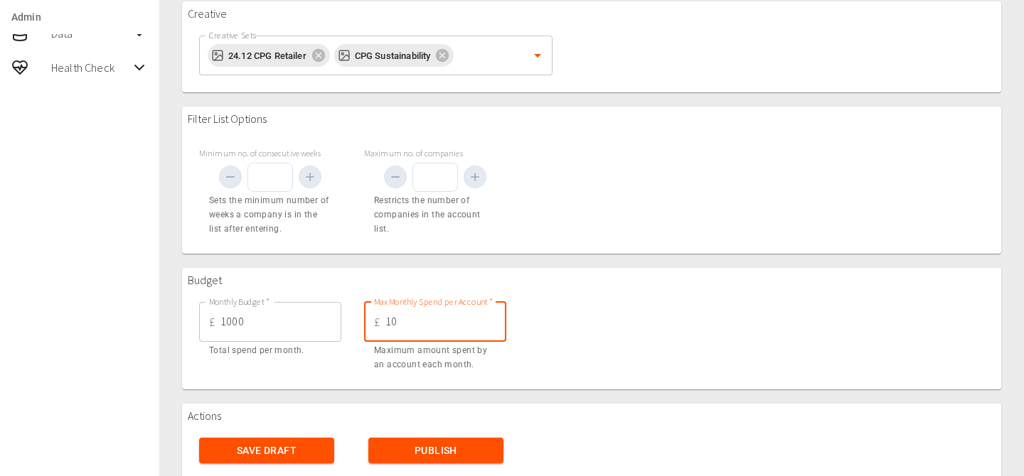
type input "1"
type input "50"
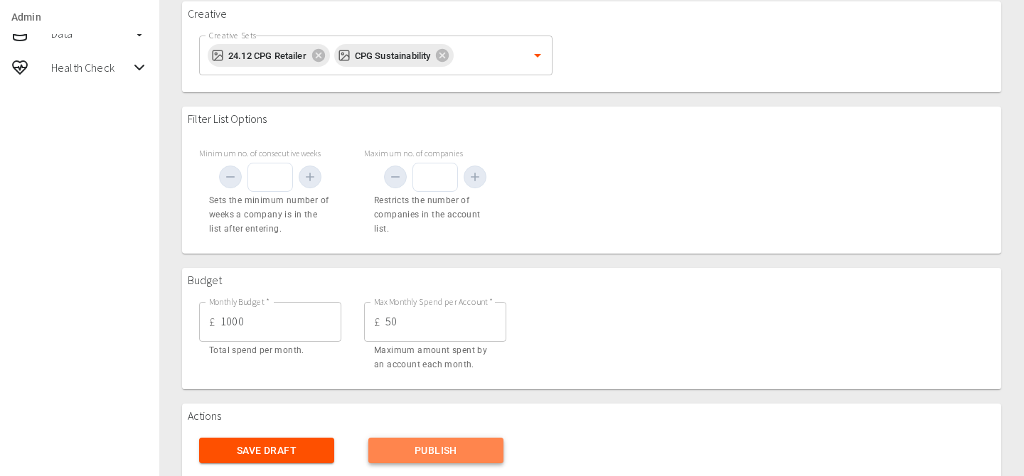
click at [419, 438] on button "Publish" at bounding box center [435, 451] width 135 height 26
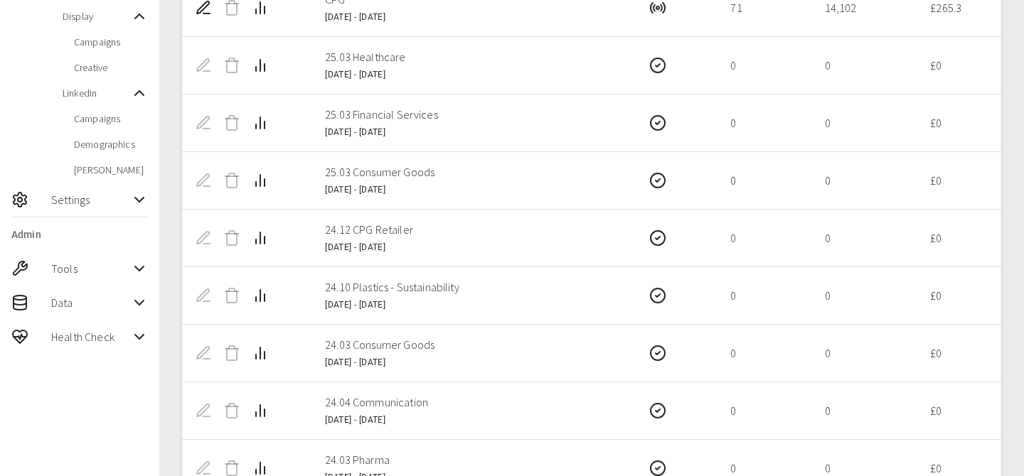
scroll to position [426, 0]
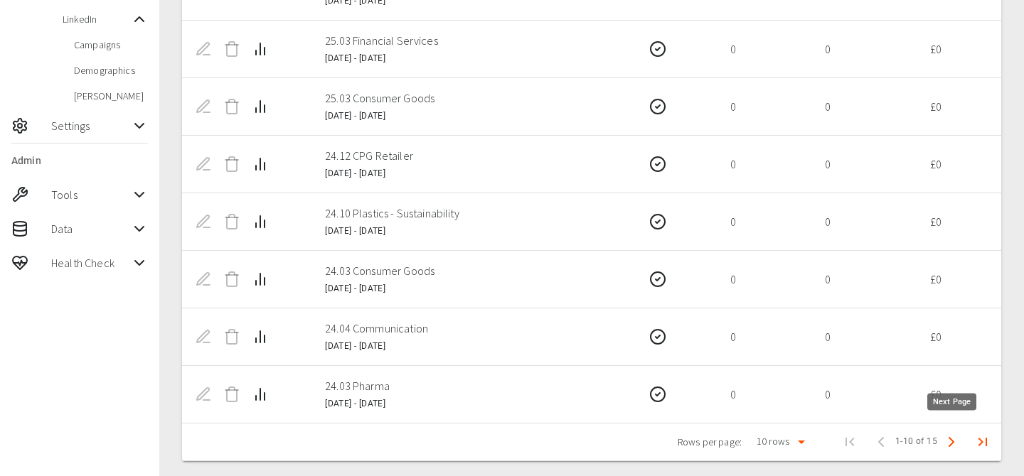
click at [955, 434] on icon "Next Page" at bounding box center [951, 442] width 17 height 17
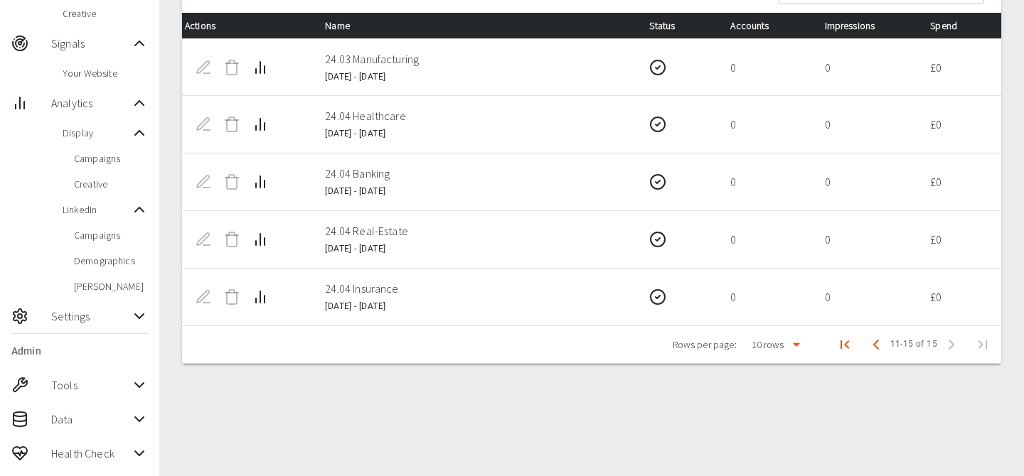
scroll to position [235, 0]
click at [874, 342] on polyline "Previous Page" at bounding box center [876, 345] width 4 height 9
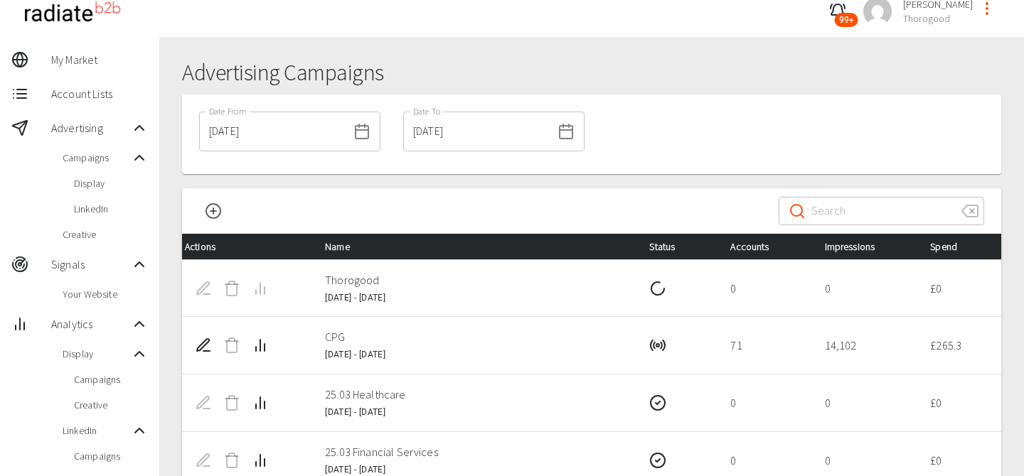
scroll to position [13, 0]
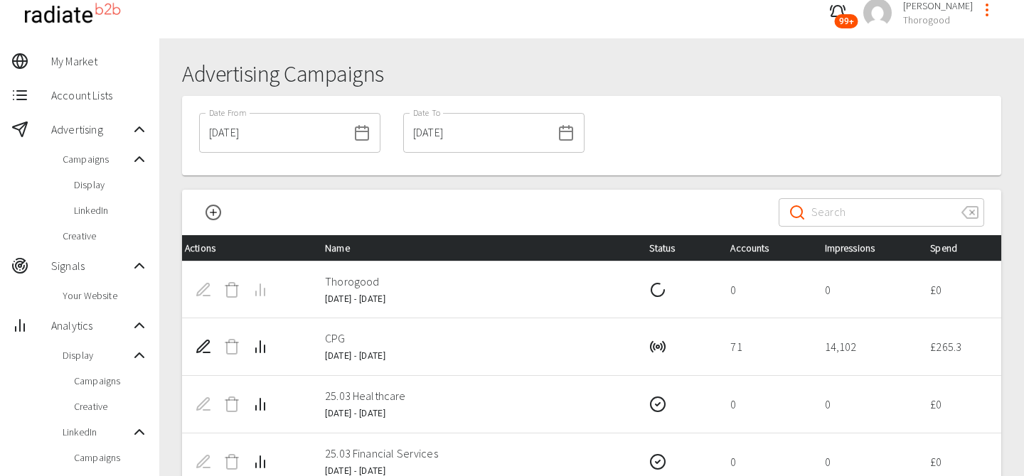
click at [105, 186] on span "Display" at bounding box center [111, 185] width 74 height 14
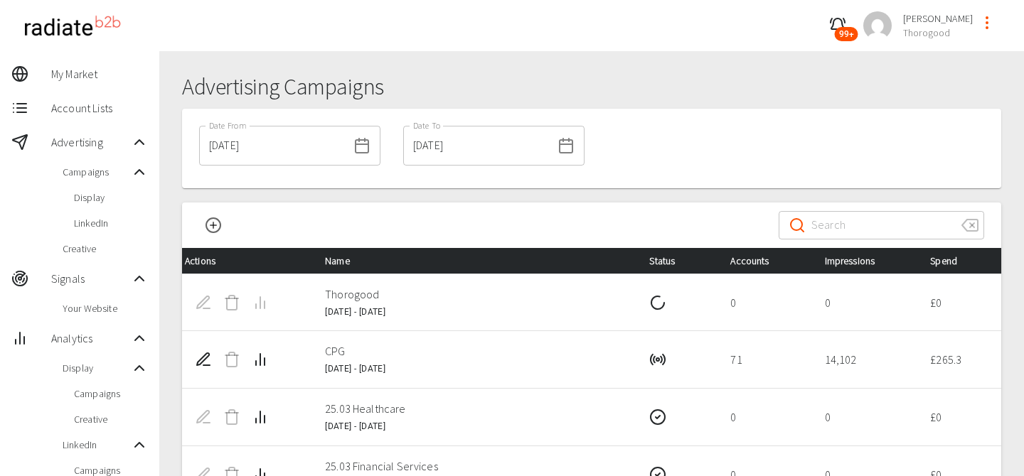
click at [98, 202] on span "Display" at bounding box center [111, 198] width 74 height 14
